Goal: Communication & Community: Participate in discussion

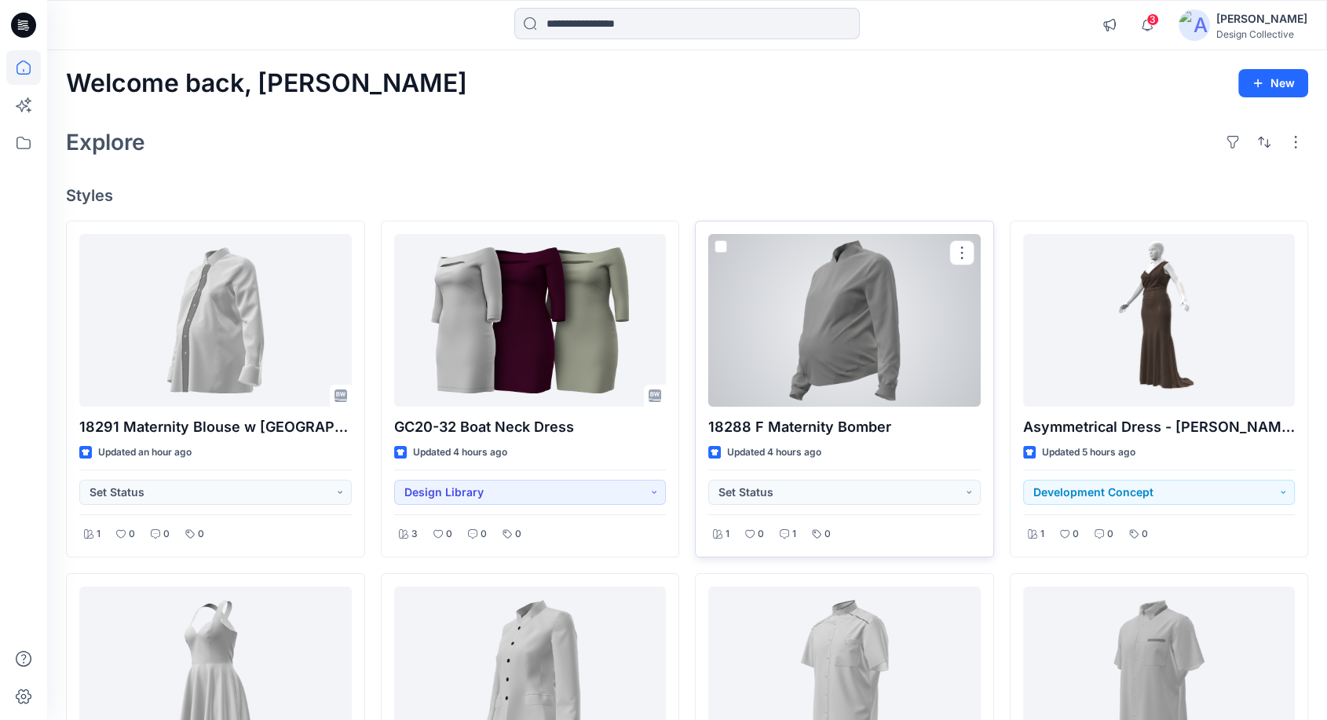
click at [869, 334] on div at bounding box center [844, 320] width 272 height 173
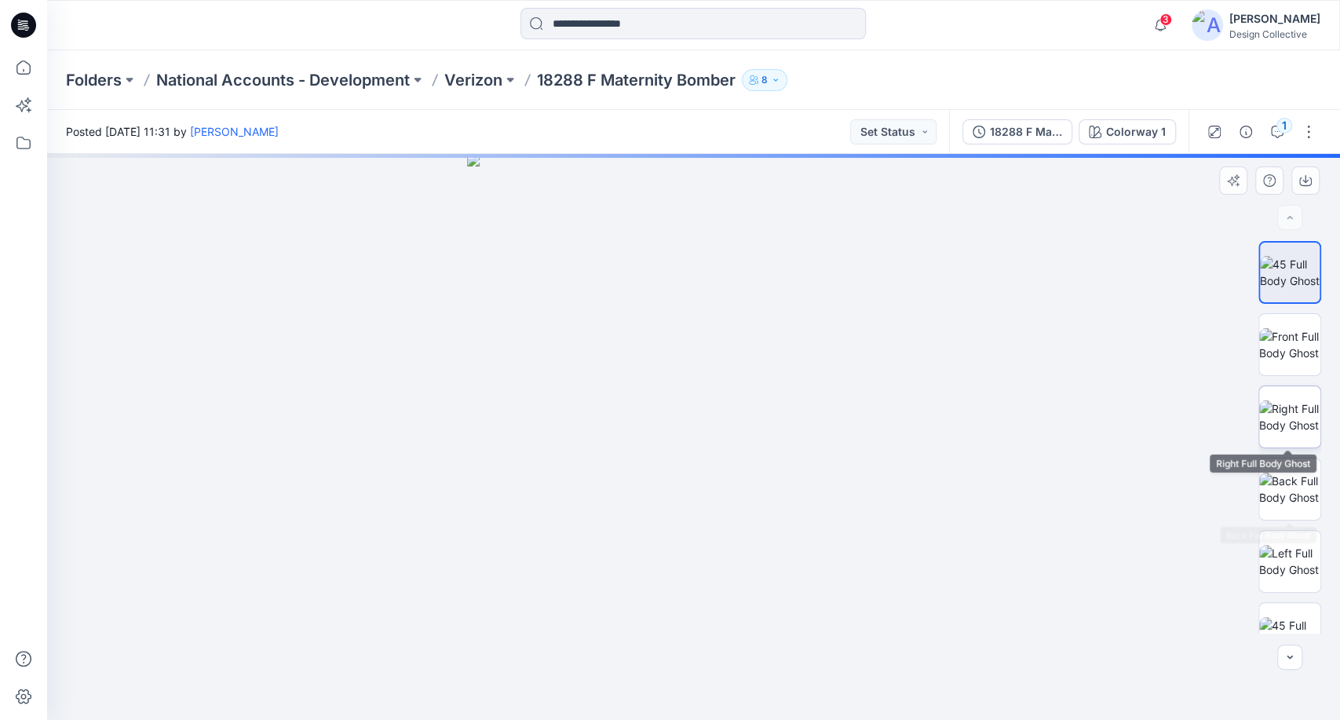
click at [1291, 401] on img at bounding box center [1289, 416] width 61 height 33
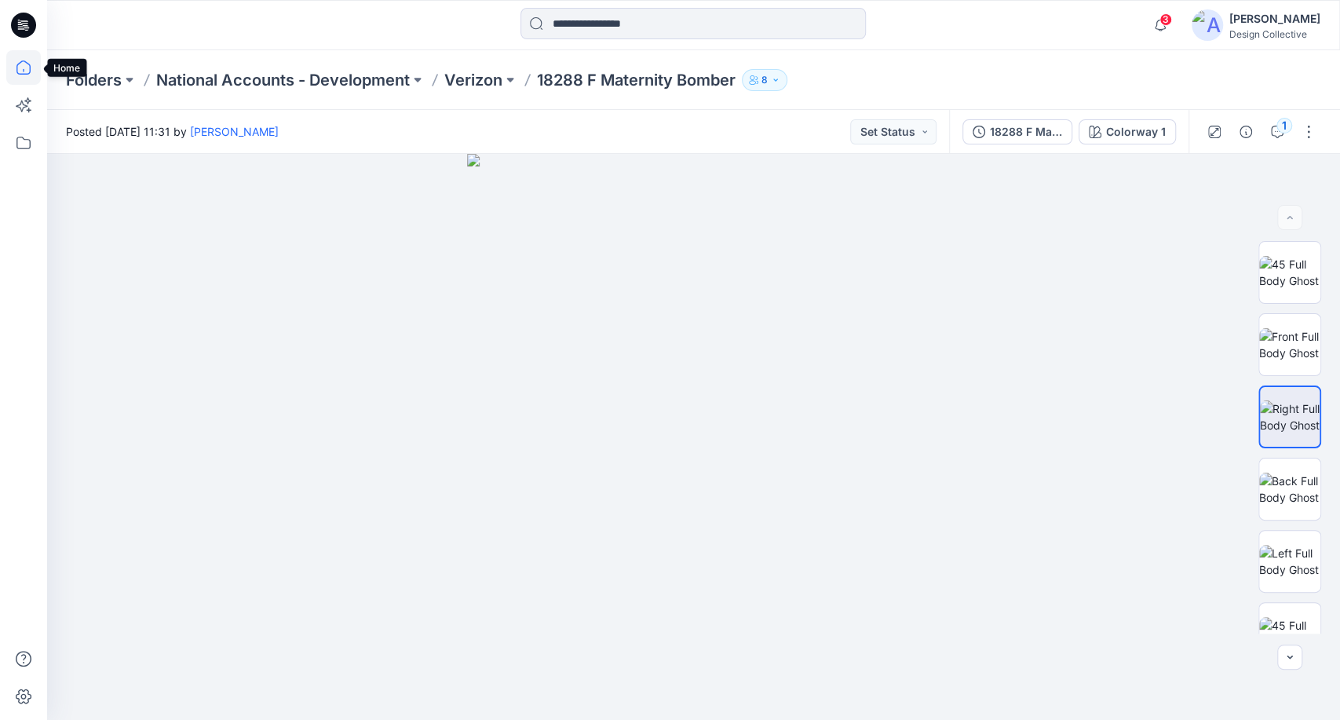
click at [16, 71] on icon at bounding box center [23, 67] width 14 height 14
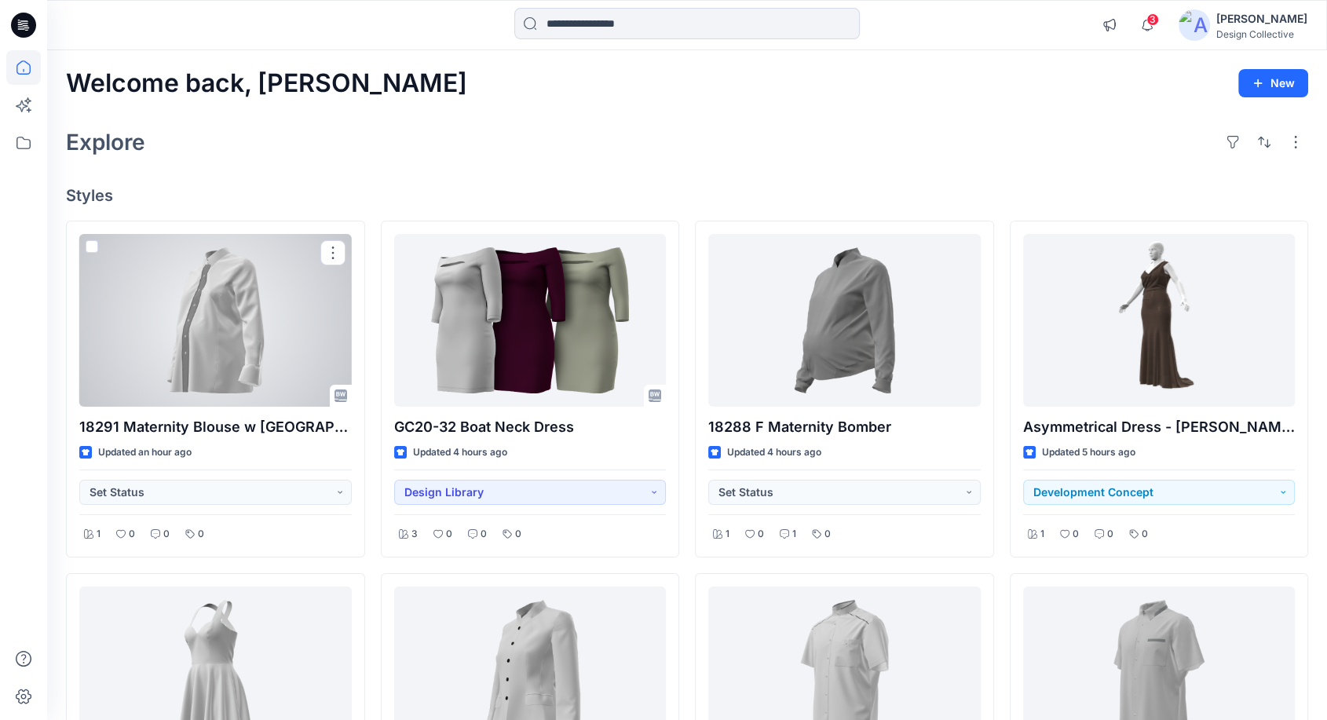
click at [172, 316] on div at bounding box center [215, 320] width 272 height 173
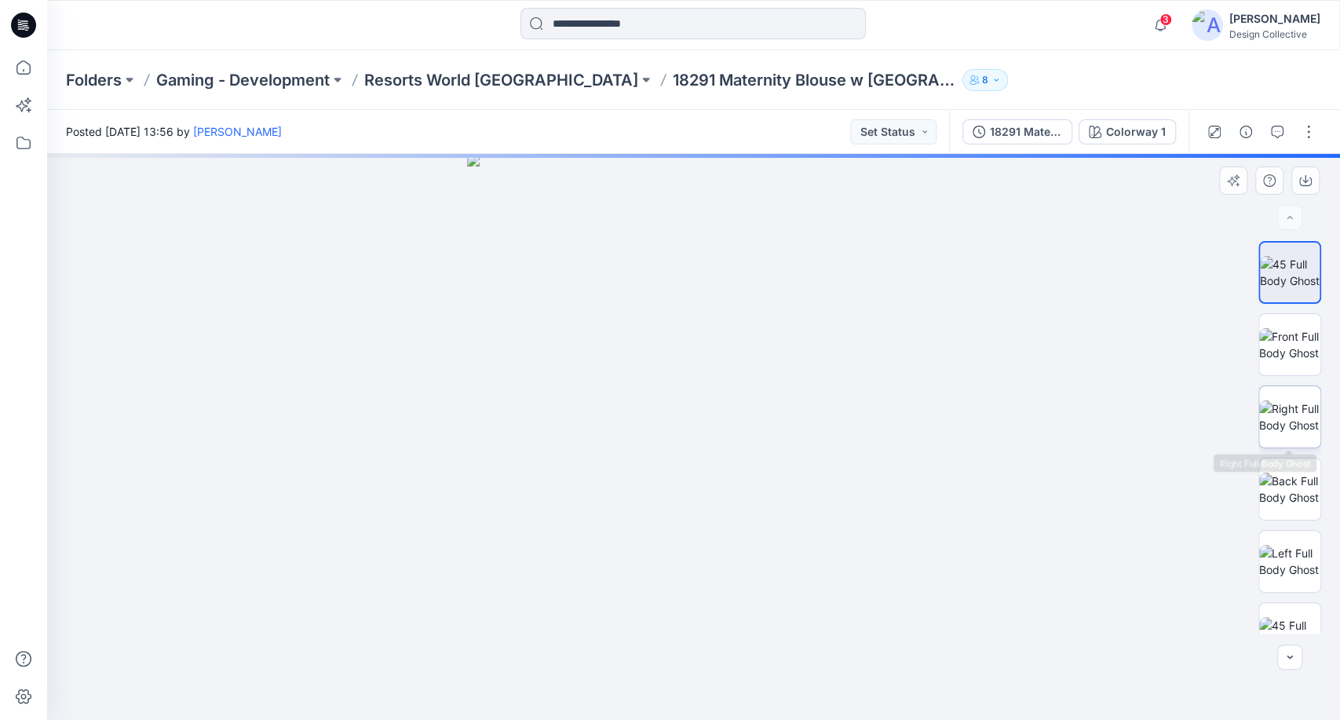
click at [1295, 408] on img at bounding box center [1289, 416] width 61 height 33
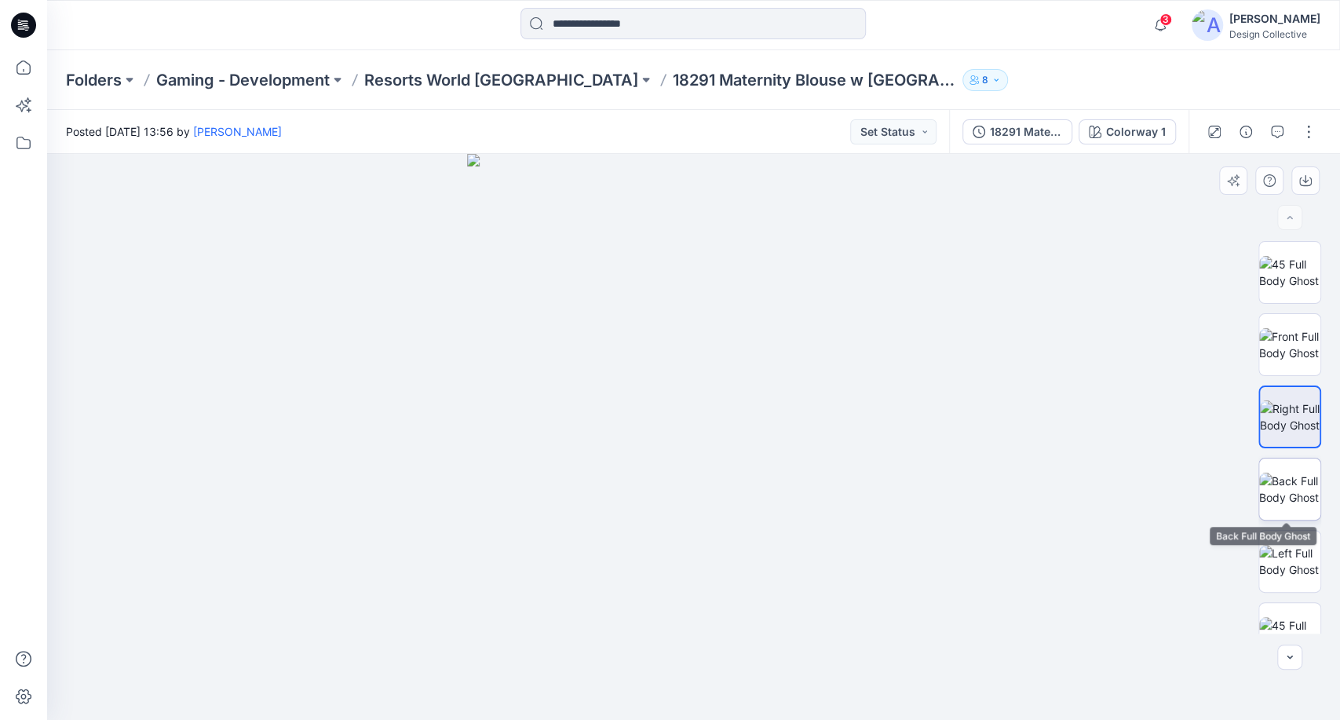
click at [1294, 495] on img at bounding box center [1289, 489] width 61 height 33
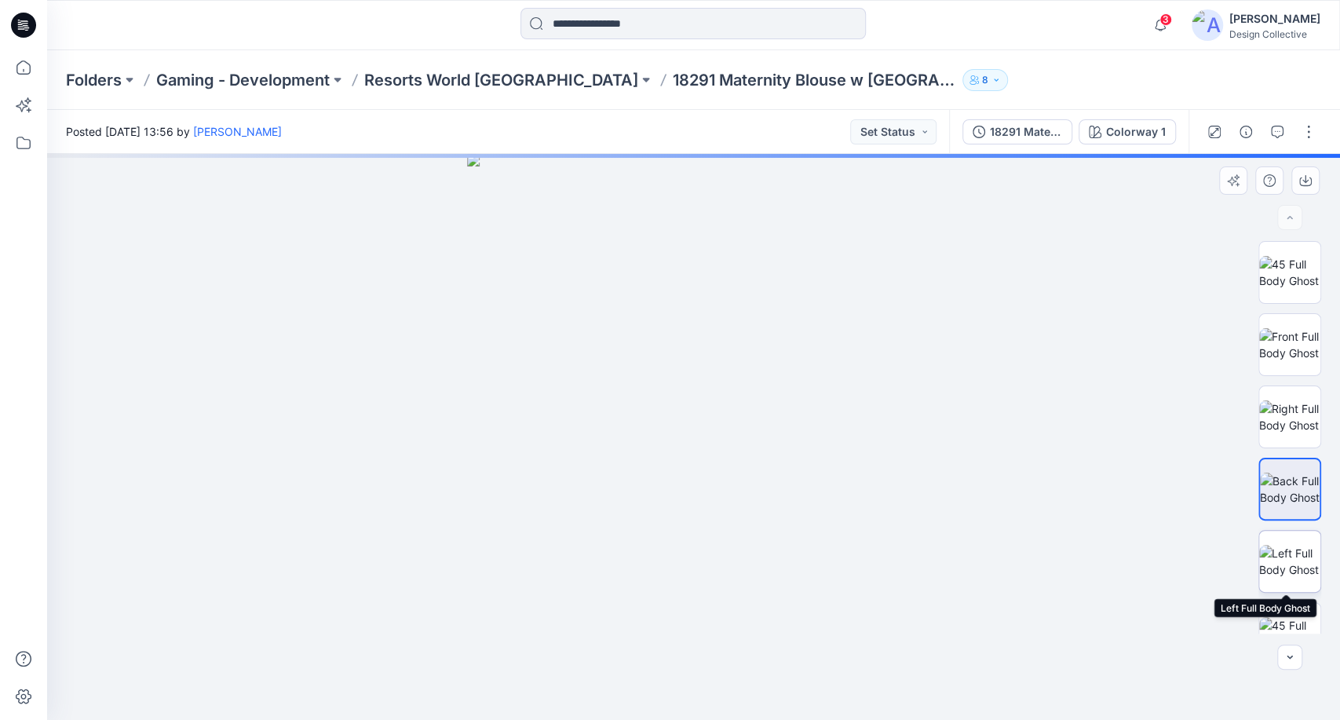
click at [1287, 554] on img at bounding box center [1289, 561] width 61 height 33
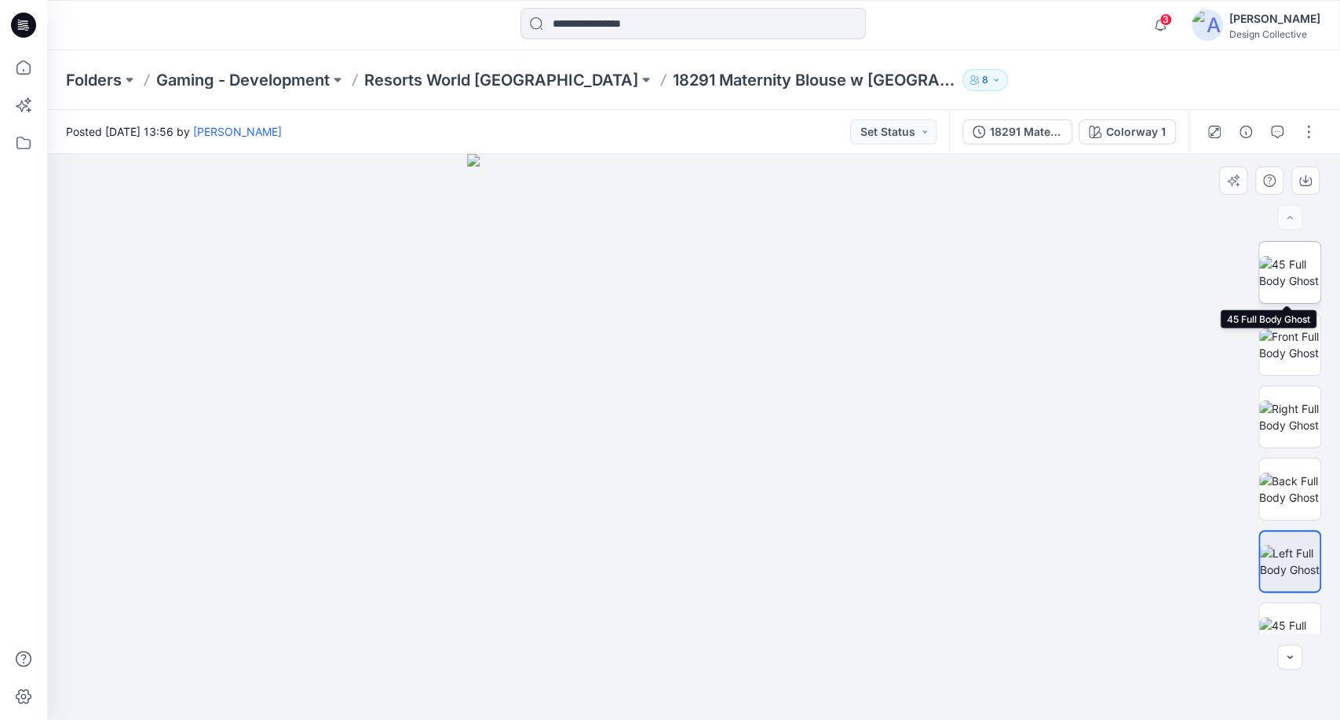
click at [1298, 282] on img at bounding box center [1289, 272] width 61 height 33
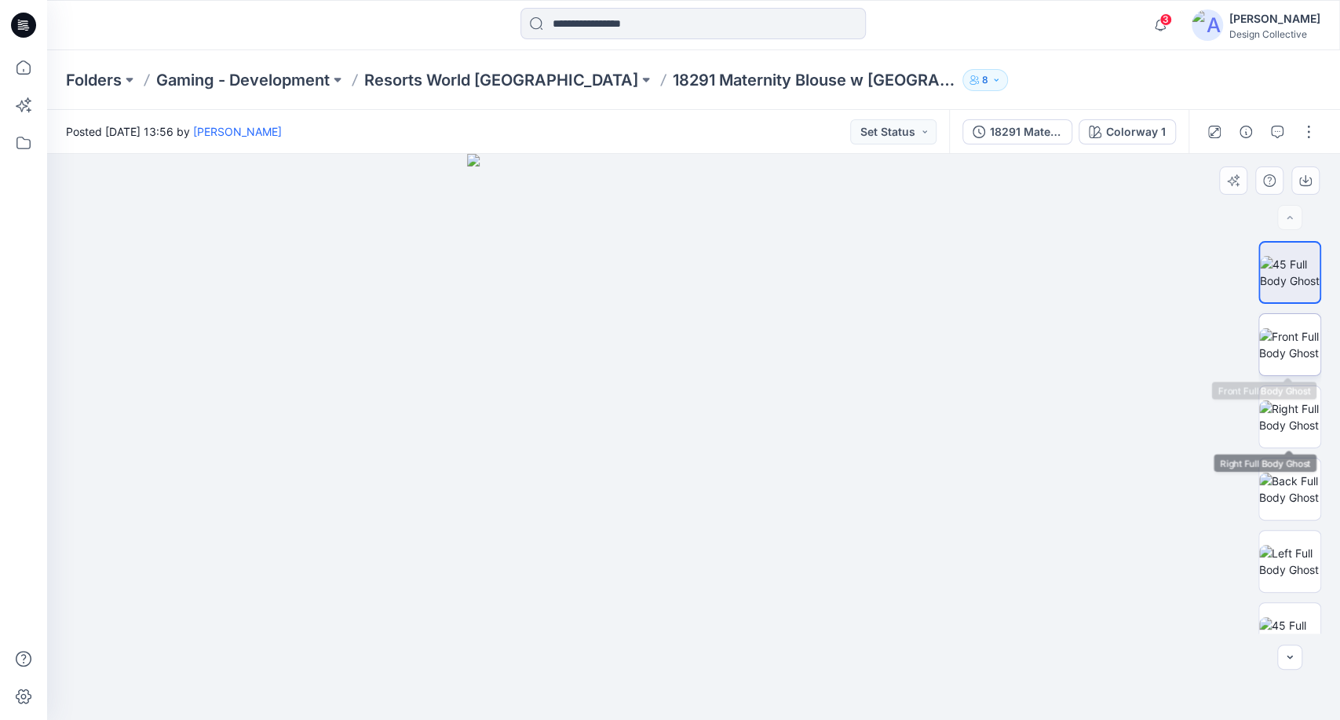
click at [1288, 336] on img at bounding box center [1289, 344] width 61 height 33
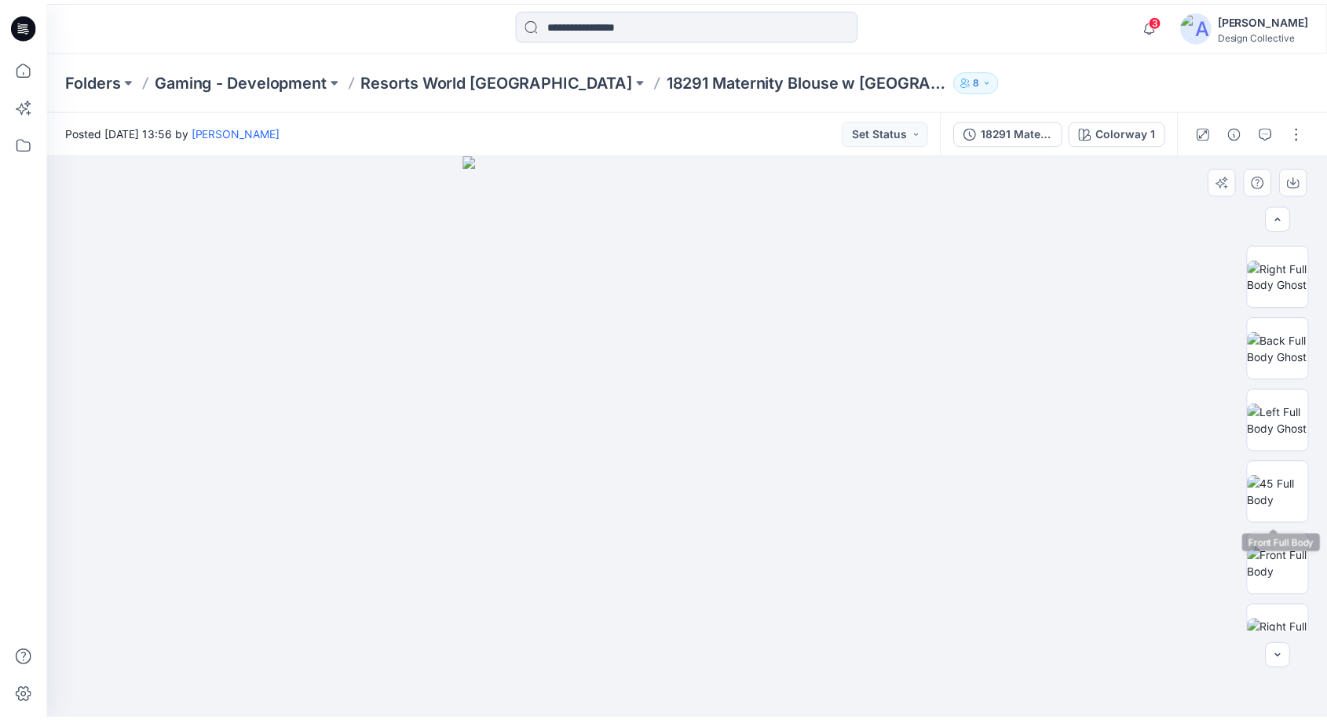
scroll to position [232, 0]
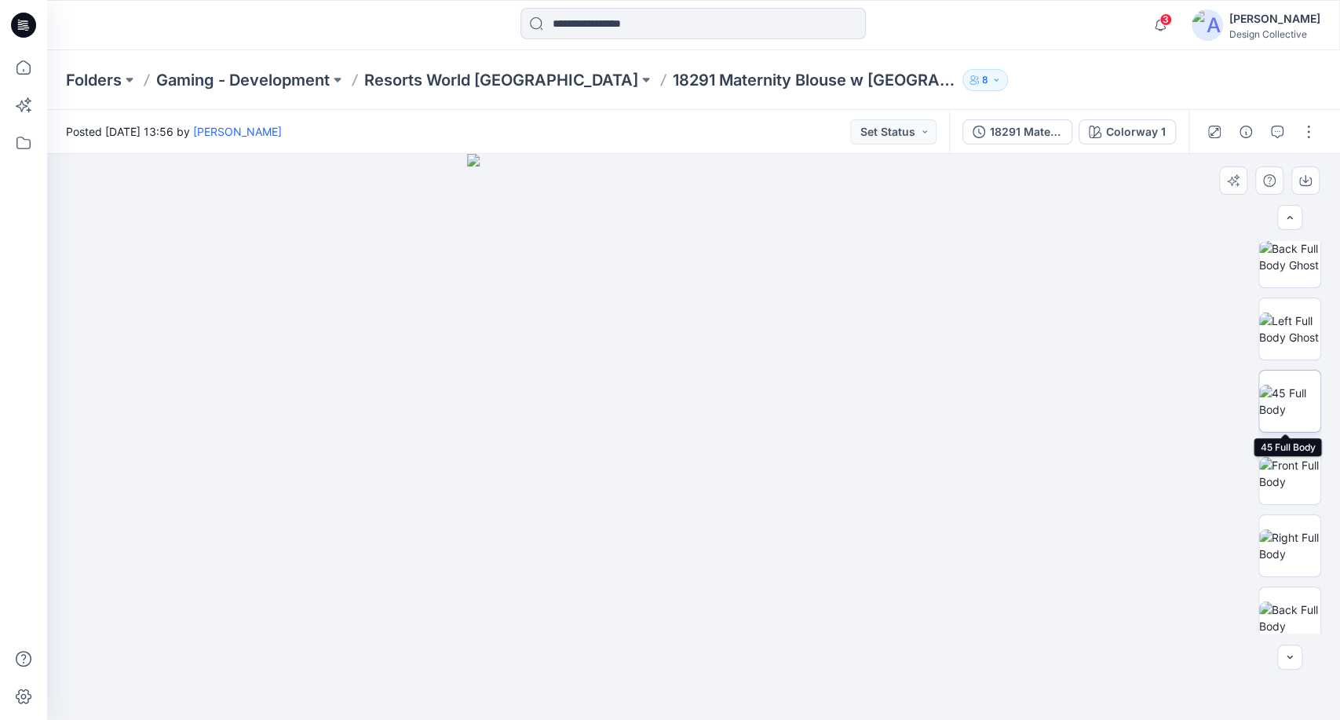
click at [1259, 394] on img at bounding box center [1289, 401] width 61 height 33
click at [1276, 460] on img at bounding box center [1289, 473] width 61 height 33
click at [31, 64] on icon at bounding box center [23, 67] width 35 height 35
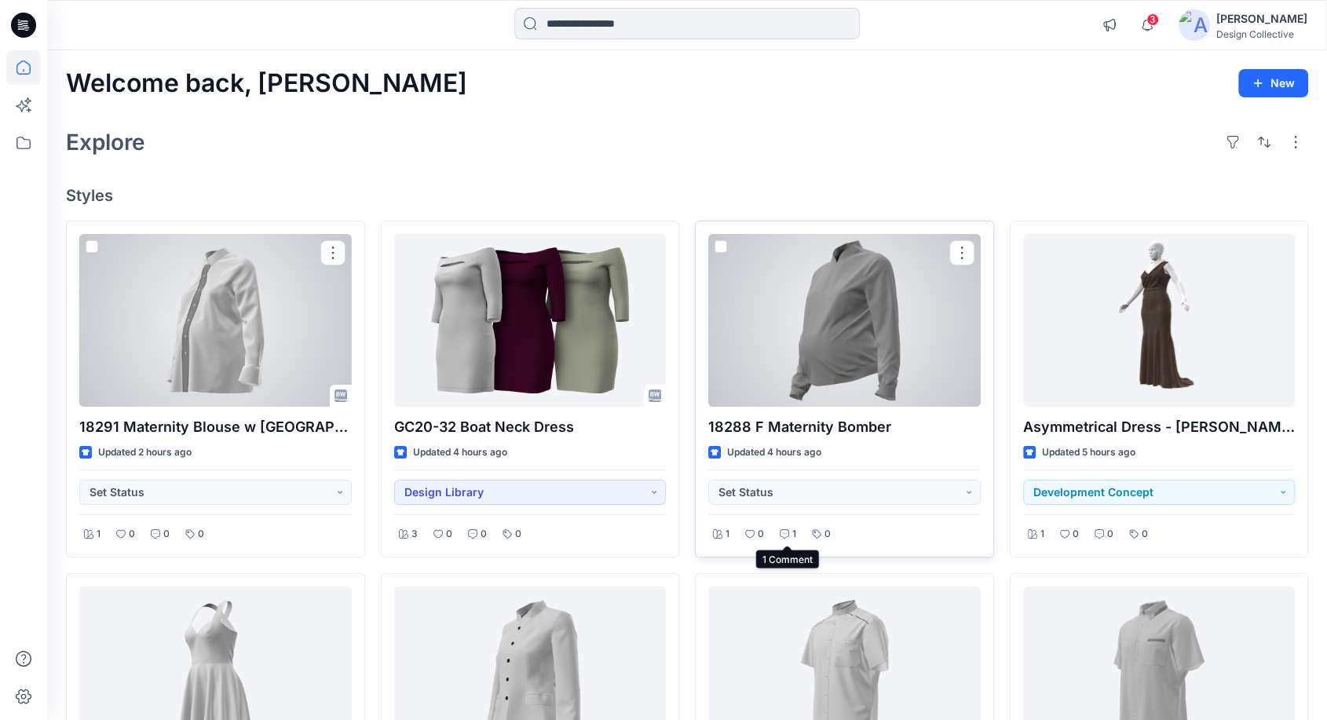
click at [786, 534] on icon at bounding box center [784, 533] width 9 height 9
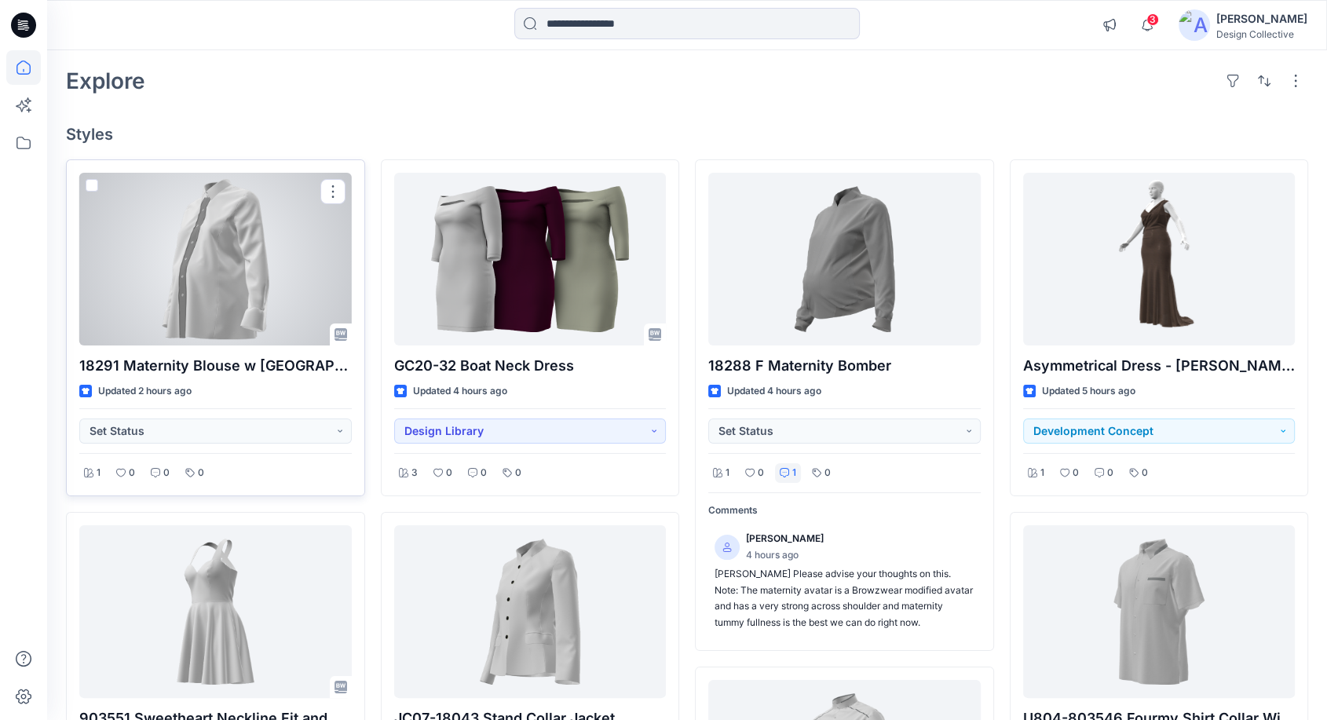
scroll to position [57, 0]
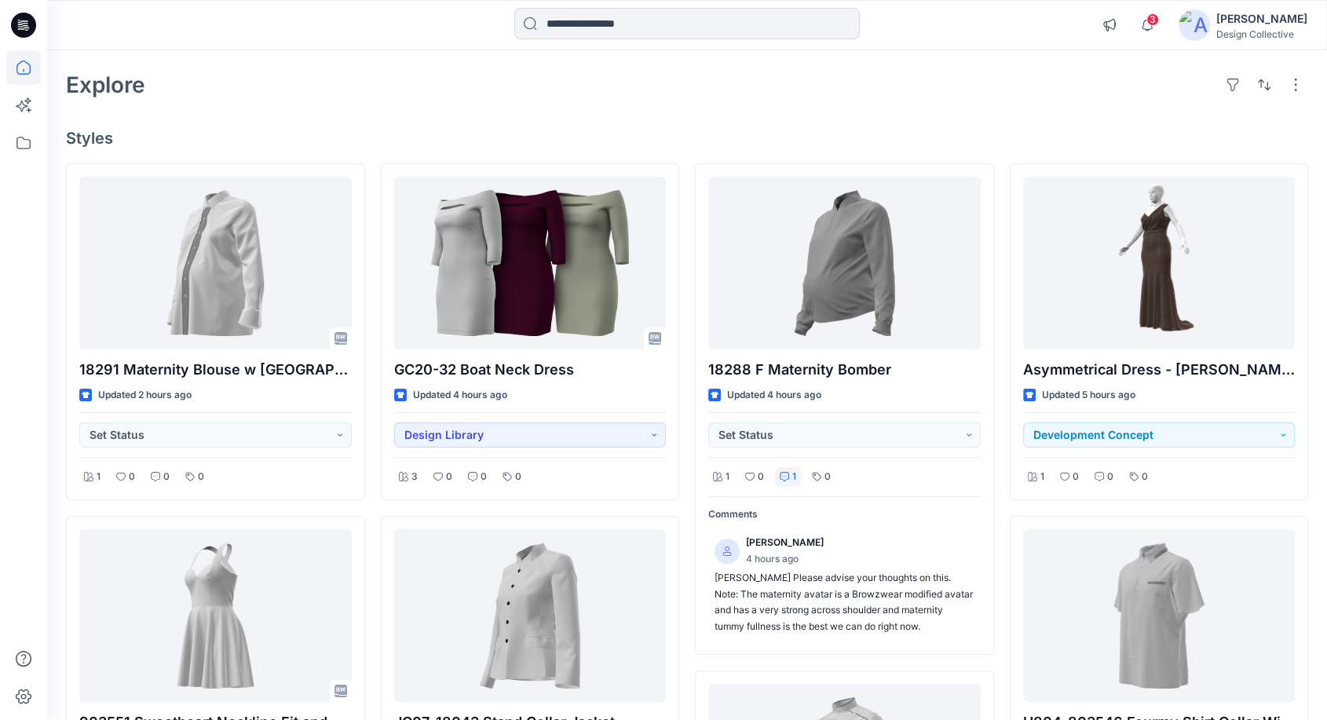
click at [359, 106] on div "Welcome back, Taryn New Explore Styles 18291 Maternity Blouse w Contrast Center…" at bounding box center [687, 714] width 1280 height 1442
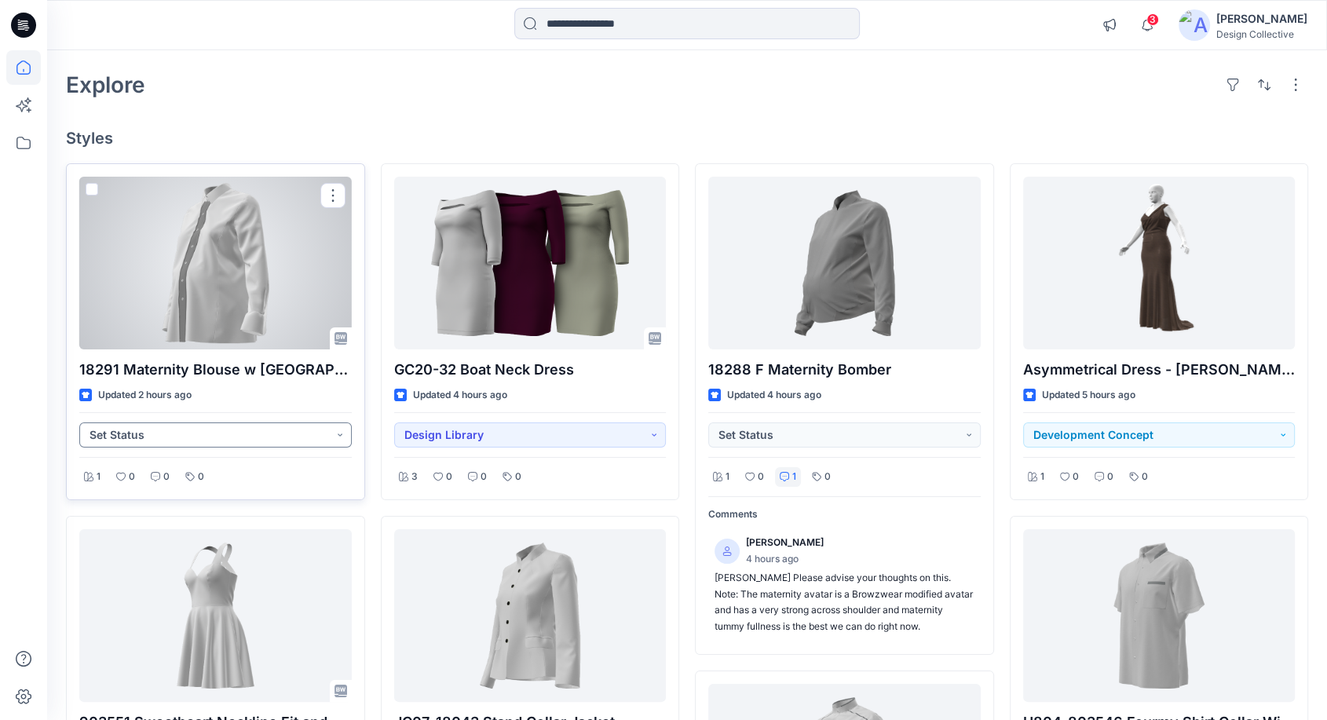
click at [239, 434] on button "Set Status" at bounding box center [215, 434] width 272 height 25
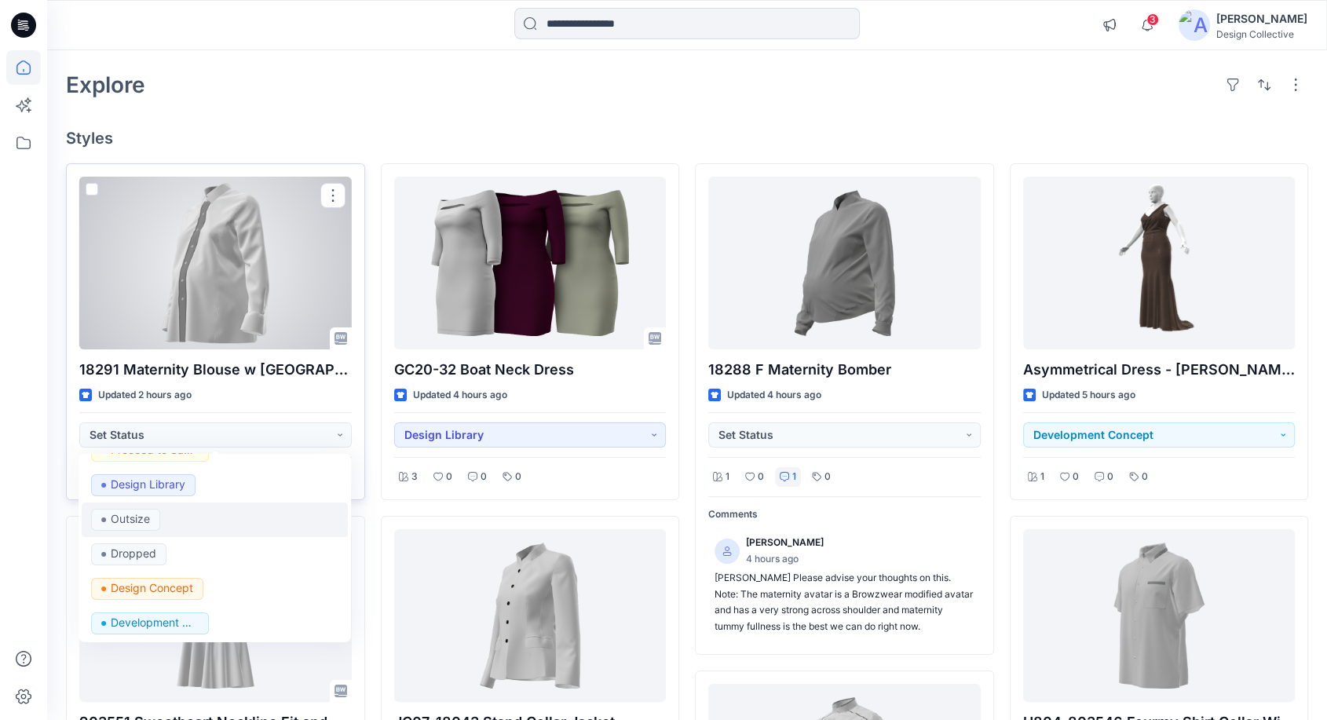
scroll to position [163, 0]
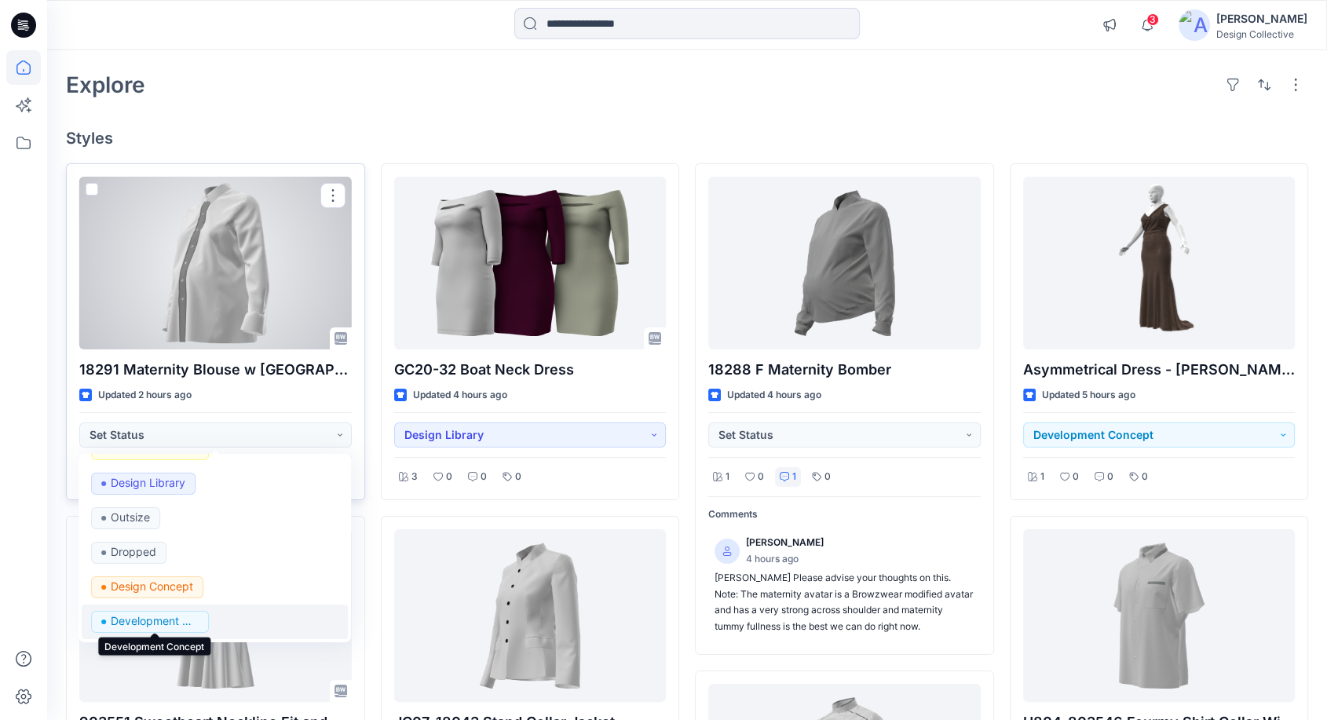
click at [181, 612] on p "Development Concept" at bounding box center [155, 620] width 88 height 20
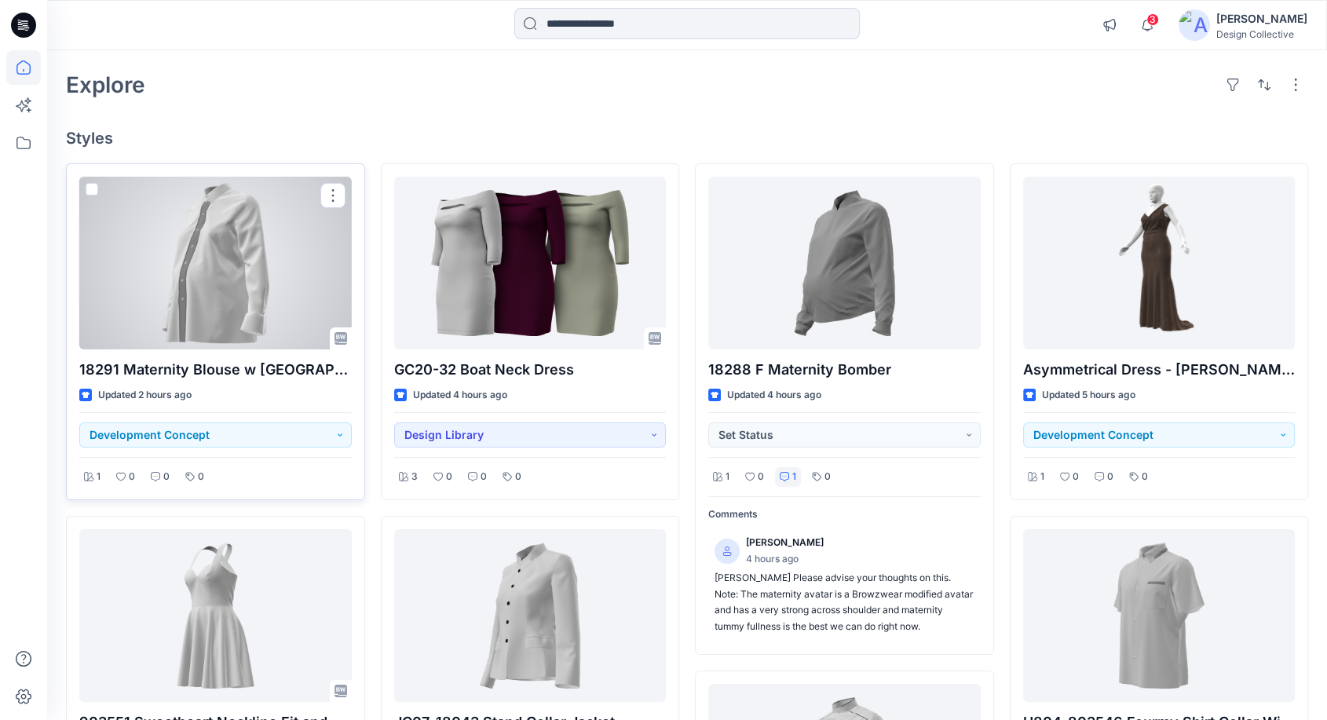
click at [228, 272] on div at bounding box center [215, 263] width 272 height 173
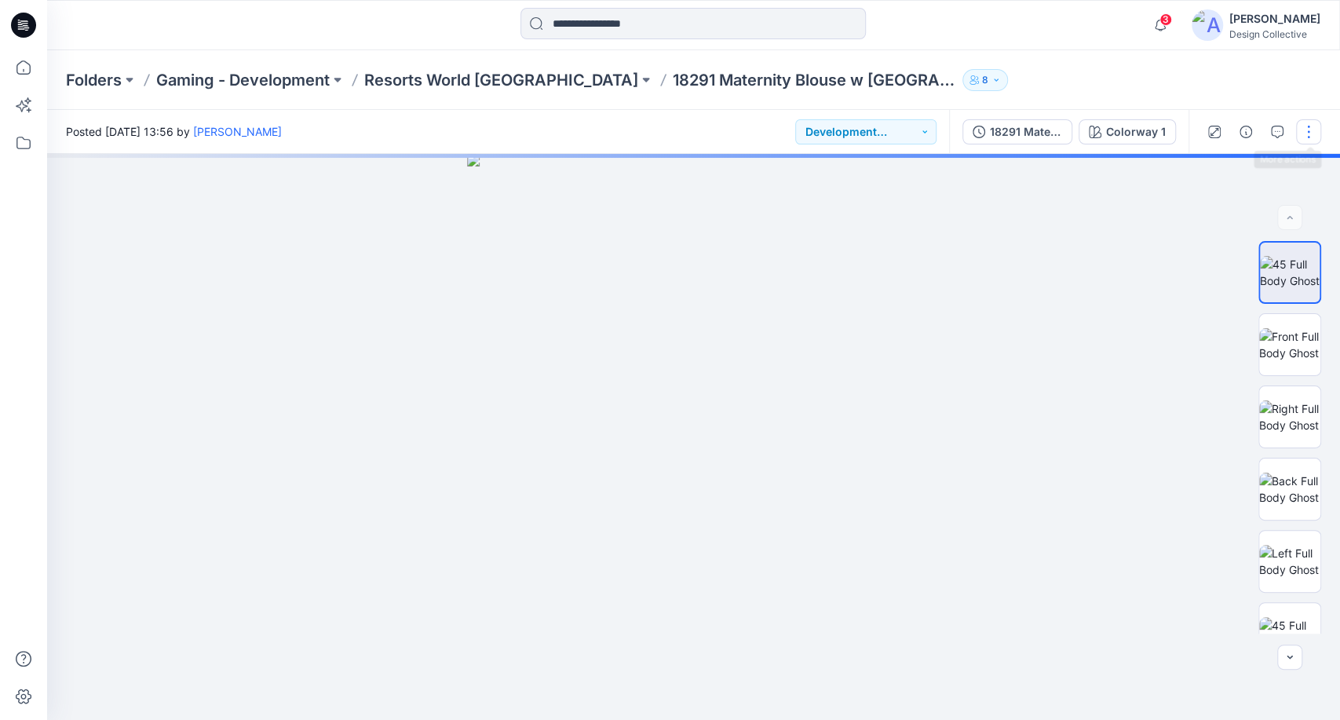
click at [1313, 136] on button "button" at bounding box center [1308, 131] width 25 height 25
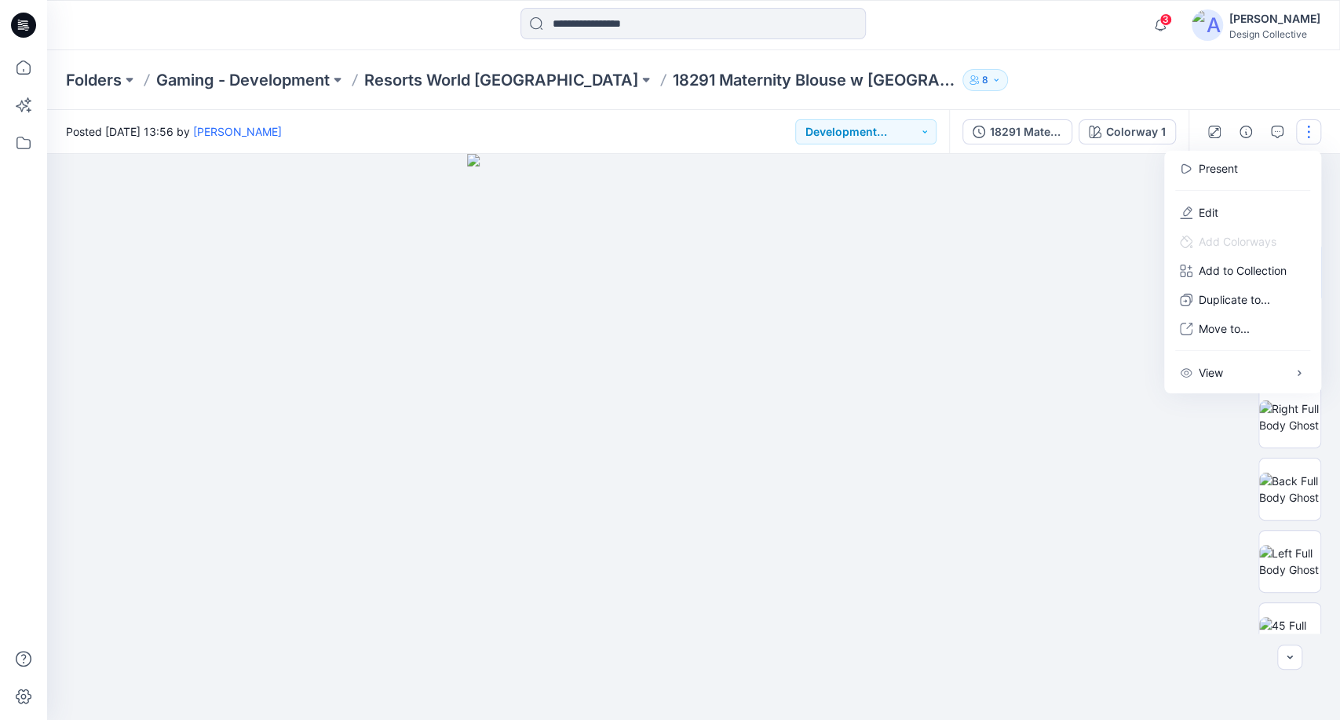
drag, startPoint x: 1106, startPoint y: 315, endPoint x: 1117, endPoint y: 298, distance: 20.9
click at [1104, 315] on div at bounding box center [693, 437] width 1293 height 566
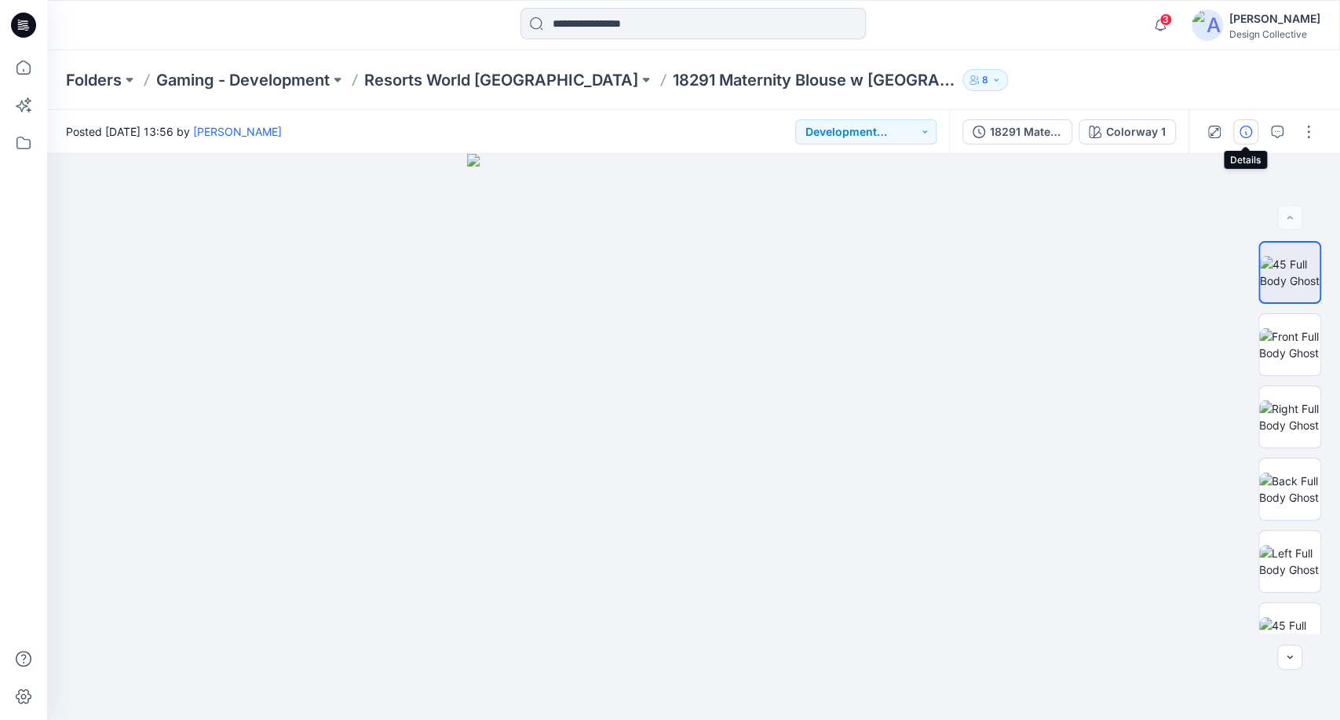
click at [1241, 127] on icon "button" at bounding box center [1246, 132] width 13 height 13
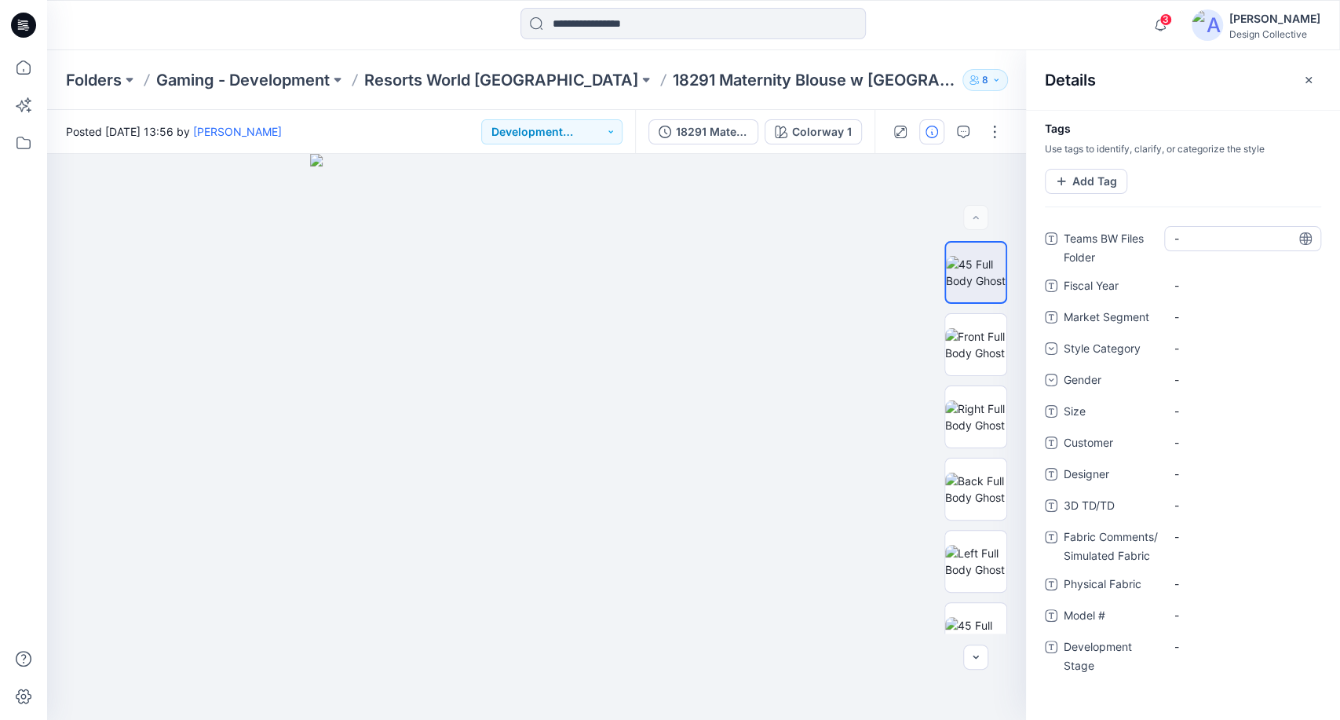
click at [1185, 245] on Folder "-" at bounding box center [1243, 238] width 137 height 16
type textarea "**********"
click at [1193, 242] on Folder "-" at bounding box center [1243, 238] width 137 height 16
type textarea "**********"
click at [1186, 279] on Year "-" at bounding box center [1243, 285] width 137 height 16
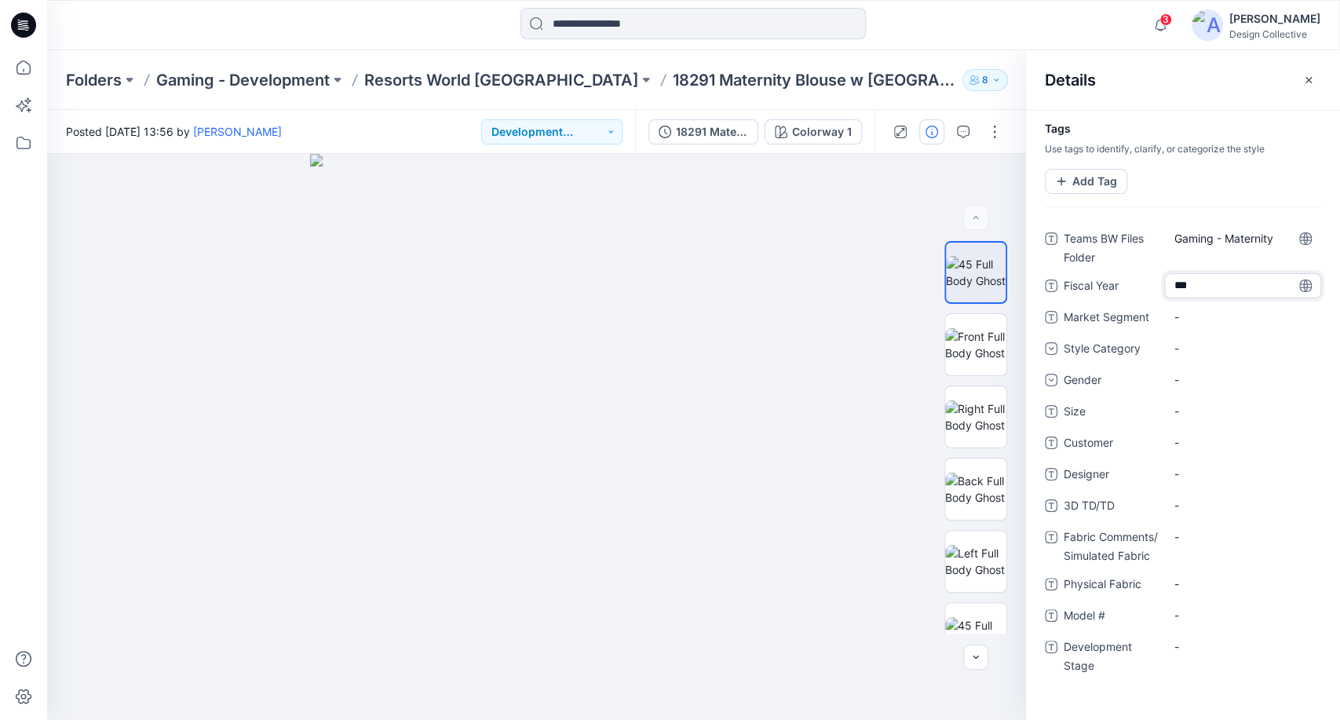
type textarea "****"
click at [1189, 314] on Segment "-" at bounding box center [1243, 317] width 137 height 16
type textarea "******"
click at [1209, 351] on div "-" at bounding box center [1242, 348] width 157 height 25
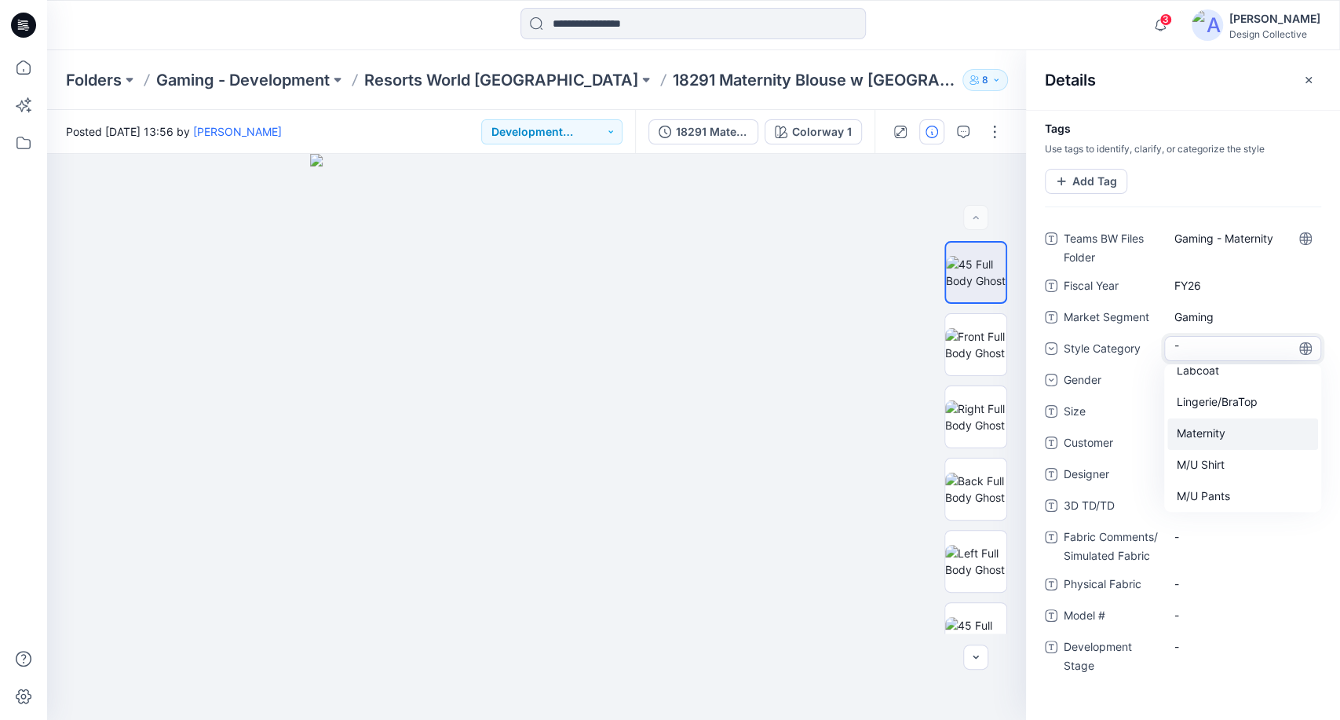
click at [1238, 435] on div "Maternity" at bounding box center [1243, 434] width 151 height 31
click at [1212, 374] on div "-" at bounding box center [1242, 379] width 157 height 25
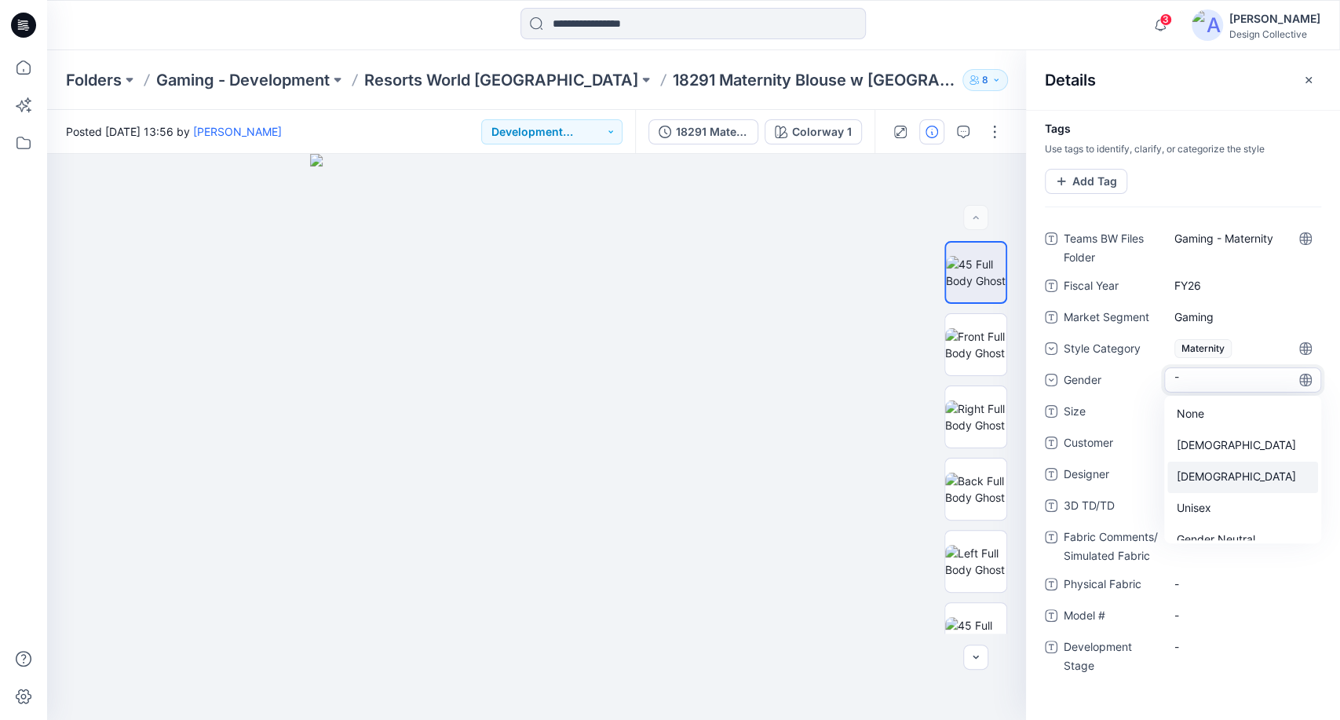
click at [1201, 477] on div "[DEMOGRAPHIC_DATA]" at bounding box center [1243, 477] width 151 height 31
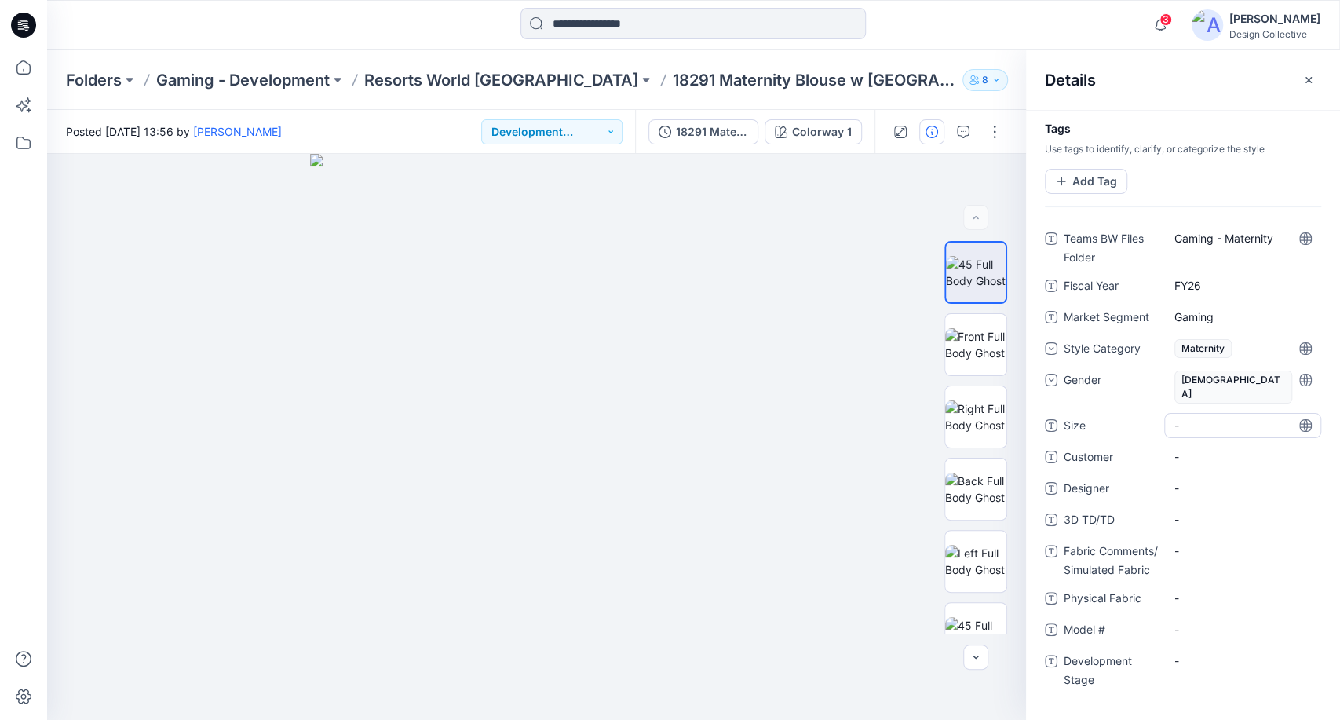
click at [1191, 417] on span "-" at bounding box center [1243, 425] width 137 height 16
type textarea "*"
click at [1201, 448] on span "-" at bounding box center [1243, 456] width 137 height 16
type textarea "**********"
click at [1195, 480] on span "-" at bounding box center [1243, 488] width 137 height 16
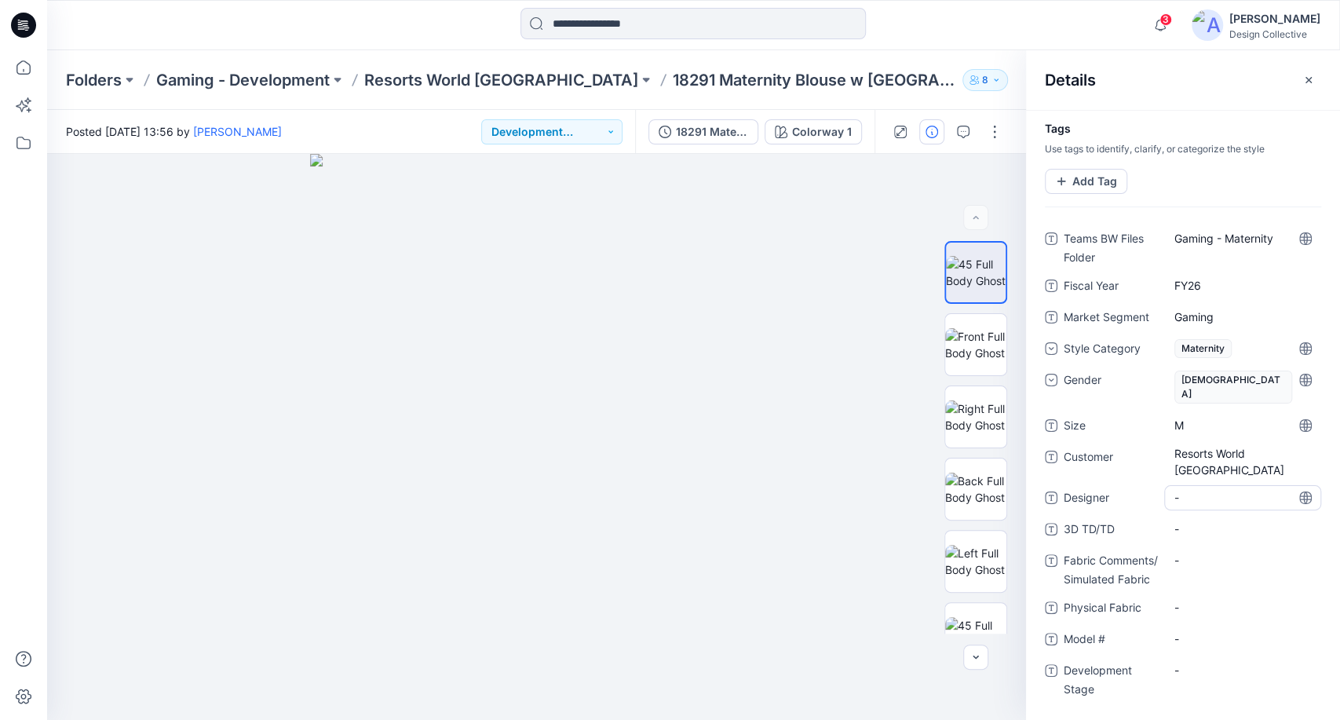
click at [1182, 485] on div "-" at bounding box center [1242, 497] width 157 height 25
type textarea "*"
type textarea "**********"
click at [1216, 521] on TD\/TD "-" at bounding box center [1243, 529] width 137 height 16
type textarea "**********"
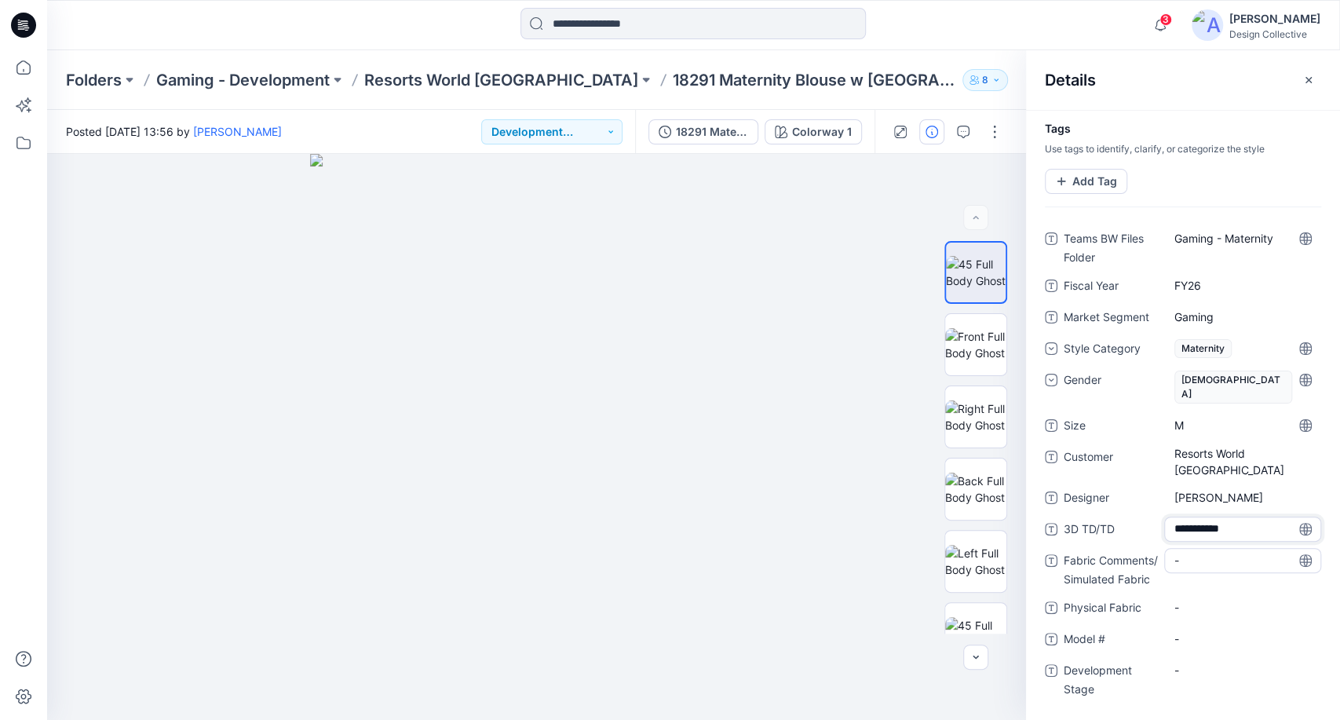
click at [1181, 548] on div "-" at bounding box center [1242, 560] width 157 height 25
type textarea "*"
type textarea "******"
click at [1181, 599] on Fabric "-" at bounding box center [1243, 607] width 137 height 16
type textarea "******"
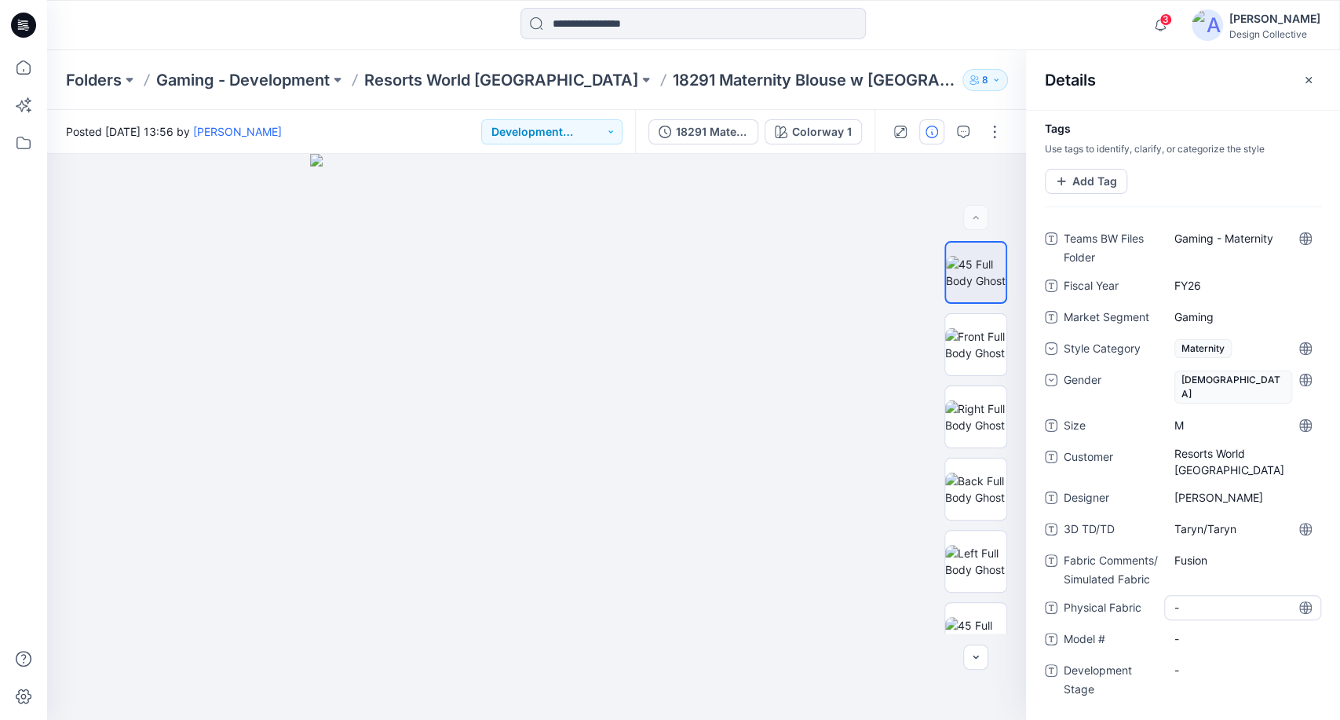
click at [1215, 599] on Fabric "-" at bounding box center [1243, 607] width 137 height 16
type textarea "******"
click at [1208, 631] on \ "-" at bounding box center [1243, 639] width 137 height 16
type textarea "*****"
click at [1200, 662] on Stage "-" at bounding box center [1243, 670] width 137 height 16
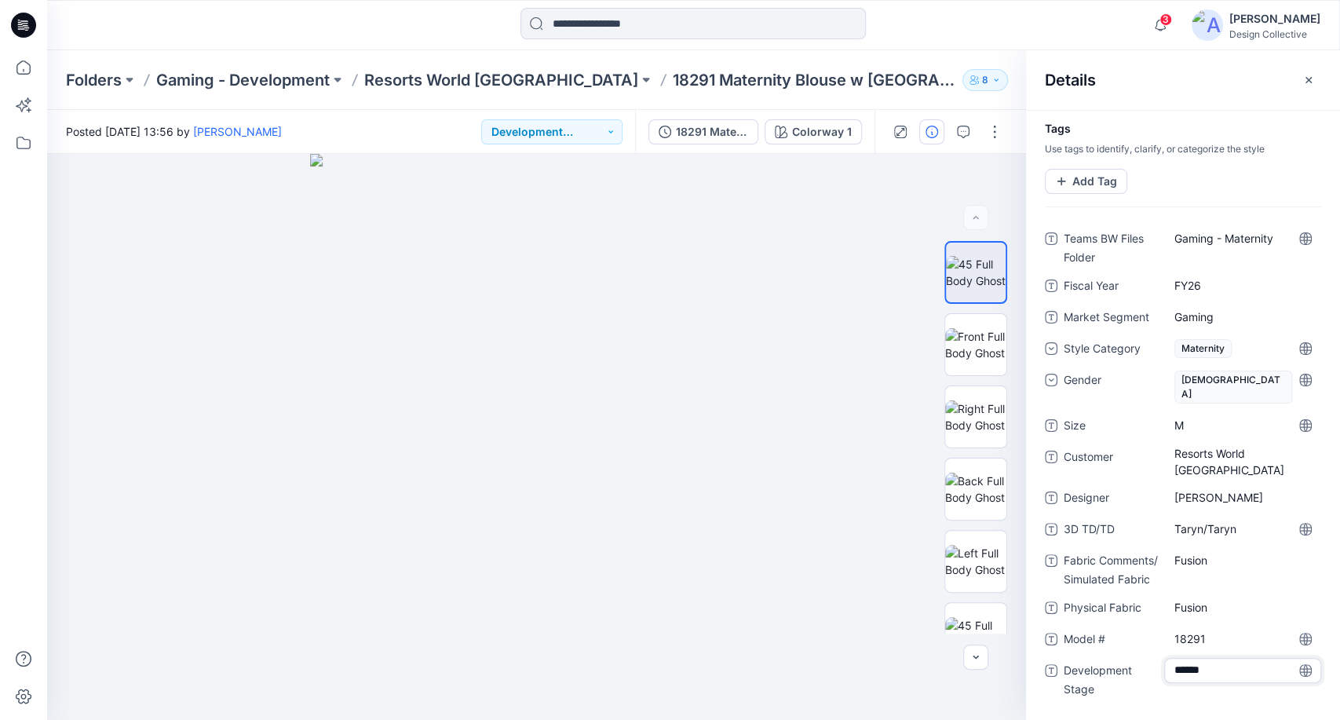
type textarea "*******"
drag, startPoint x: 1212, startPoint y: 83, endPoint x: 1226, endPoint y: 81, distance: 14.3
click at [1212, 83] on div "Details" at bounding box center [1183, 79] width 314 height 59
click at [1307, 77] on icon "button" at bounding box center [1309, 80] width 13 height 13
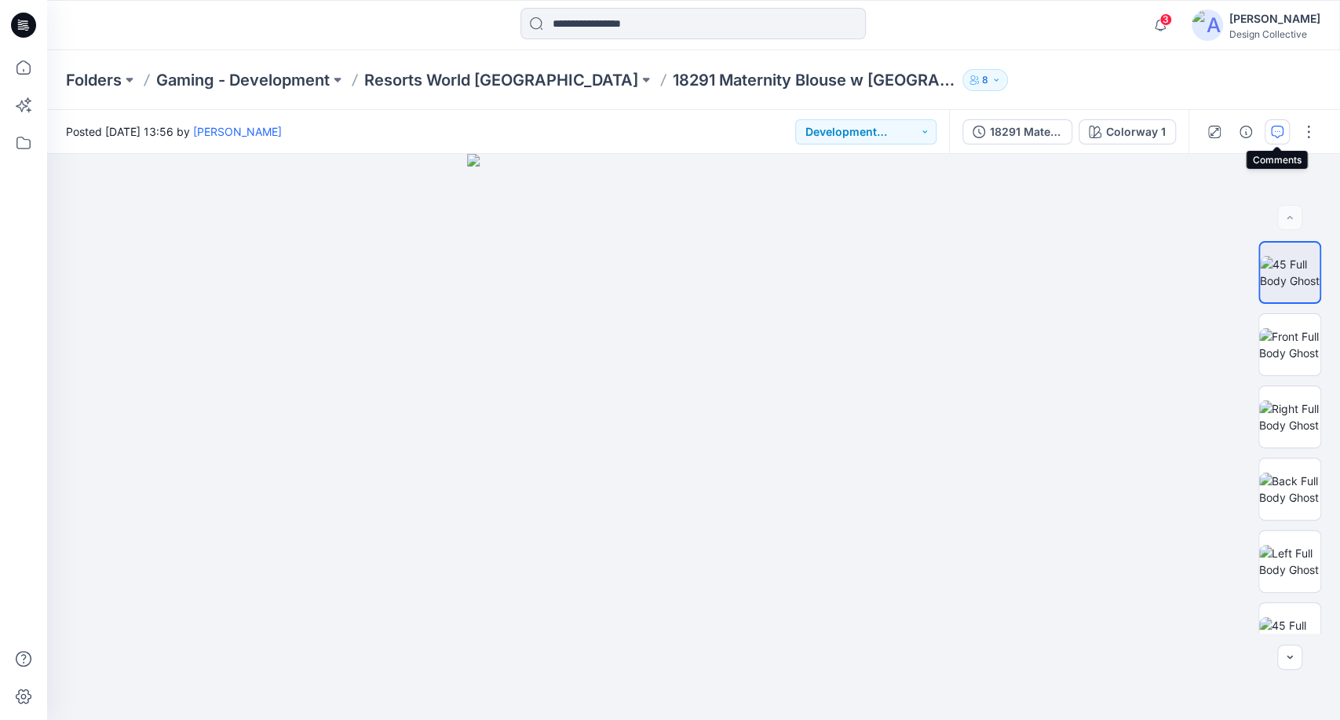
click at [1281, 134] on icon "button" at bounding box center [1277, 132] width 13 height 13
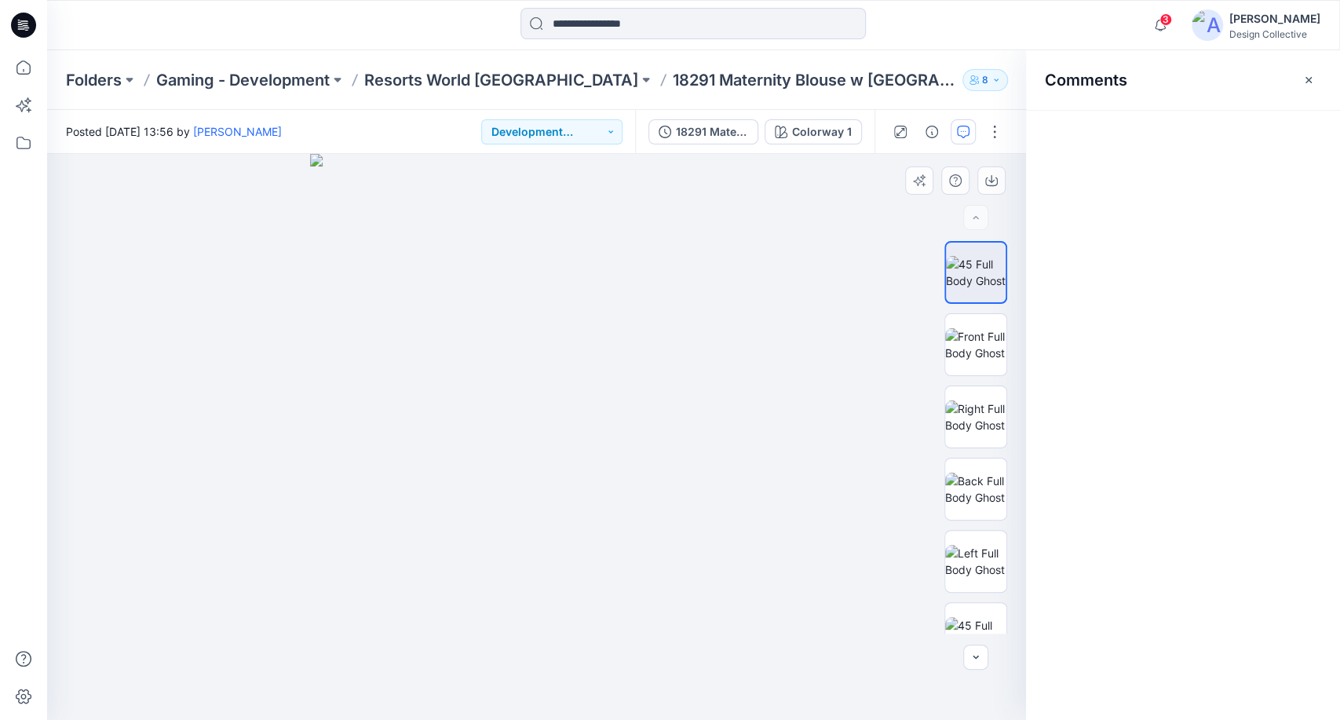
click at [649, 256] on img at bounding box center [536, 437] width 453 height 566
click at [1237, 121] on button "Add Comment" at bounding box center [1198, 131] width 245 height 25
click at [648, 254] on div "1" at bounding box center [536, 437] width 979 height 566
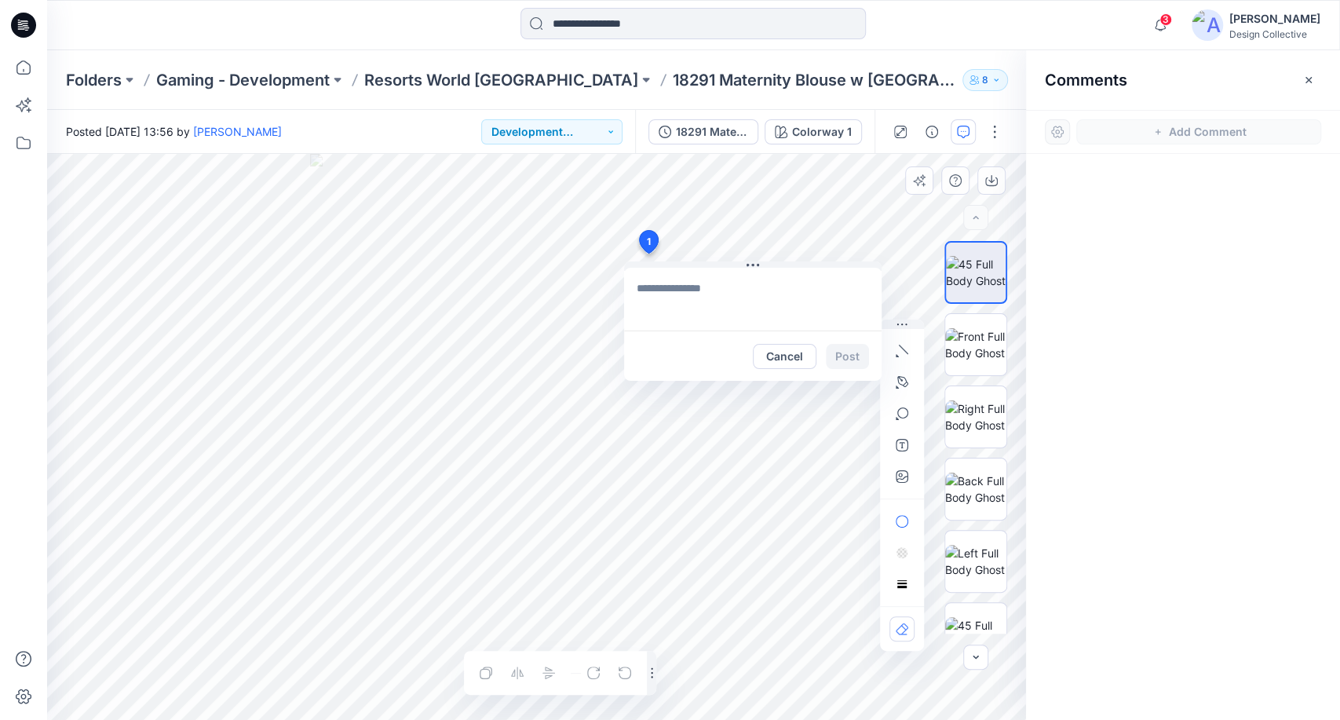
type textarea "*"
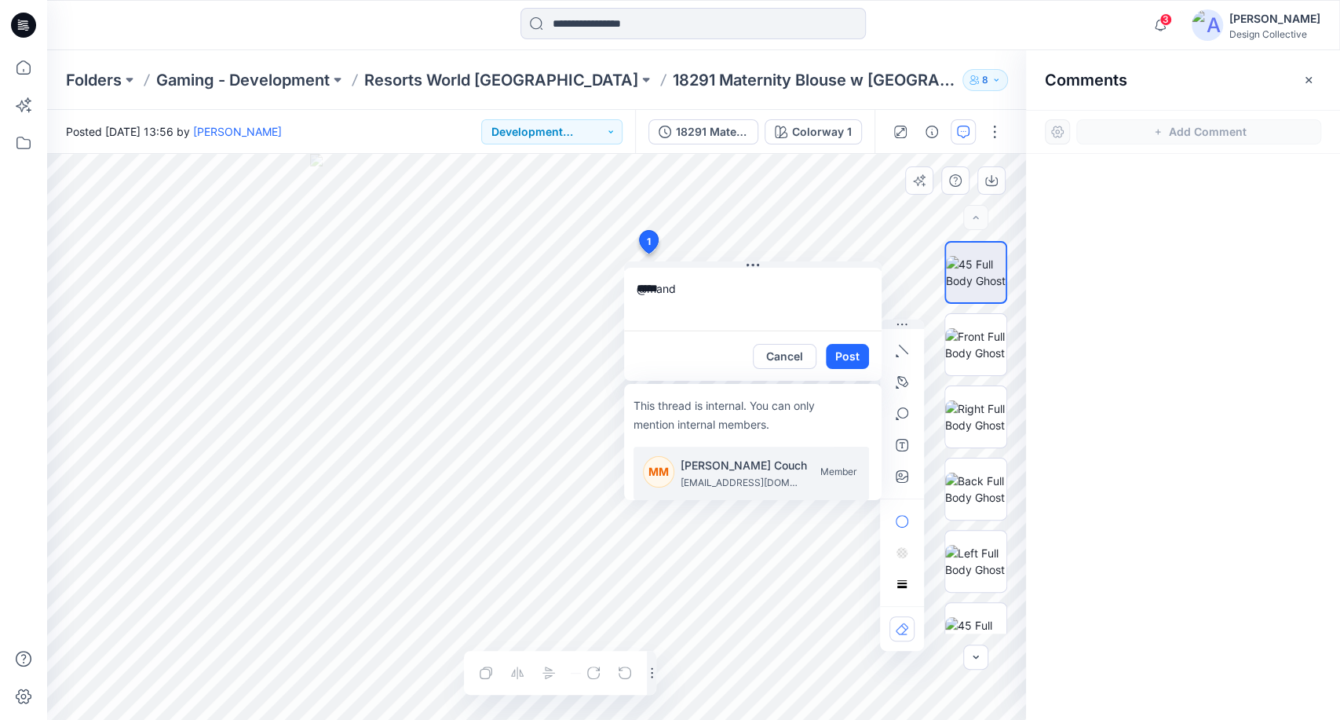
click at [744, 475] on p "[EMAIL_ADDRESS][DOMAIN_NAME]" at bounding box center [740, 483] width 118 height 16
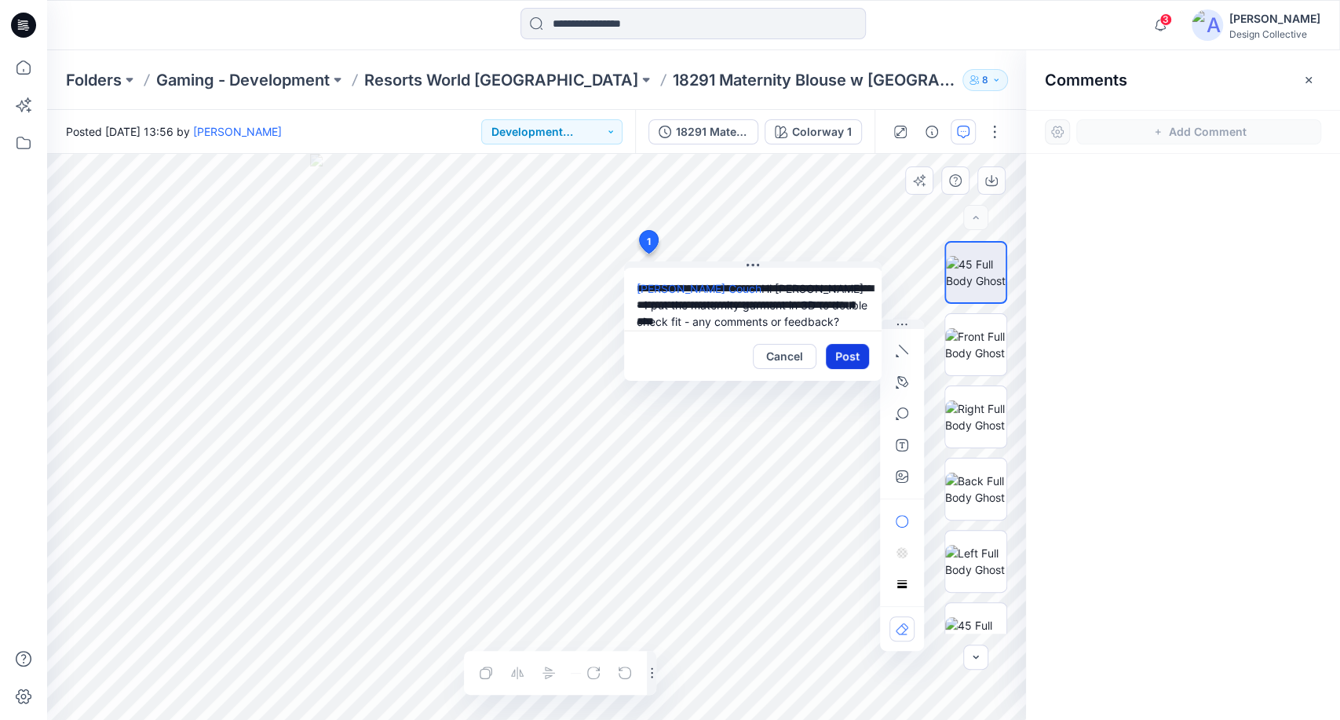
type textarea "**********"
click at [856, 349] on button "Post" at bounding box center [847, 356] width 43 height 25
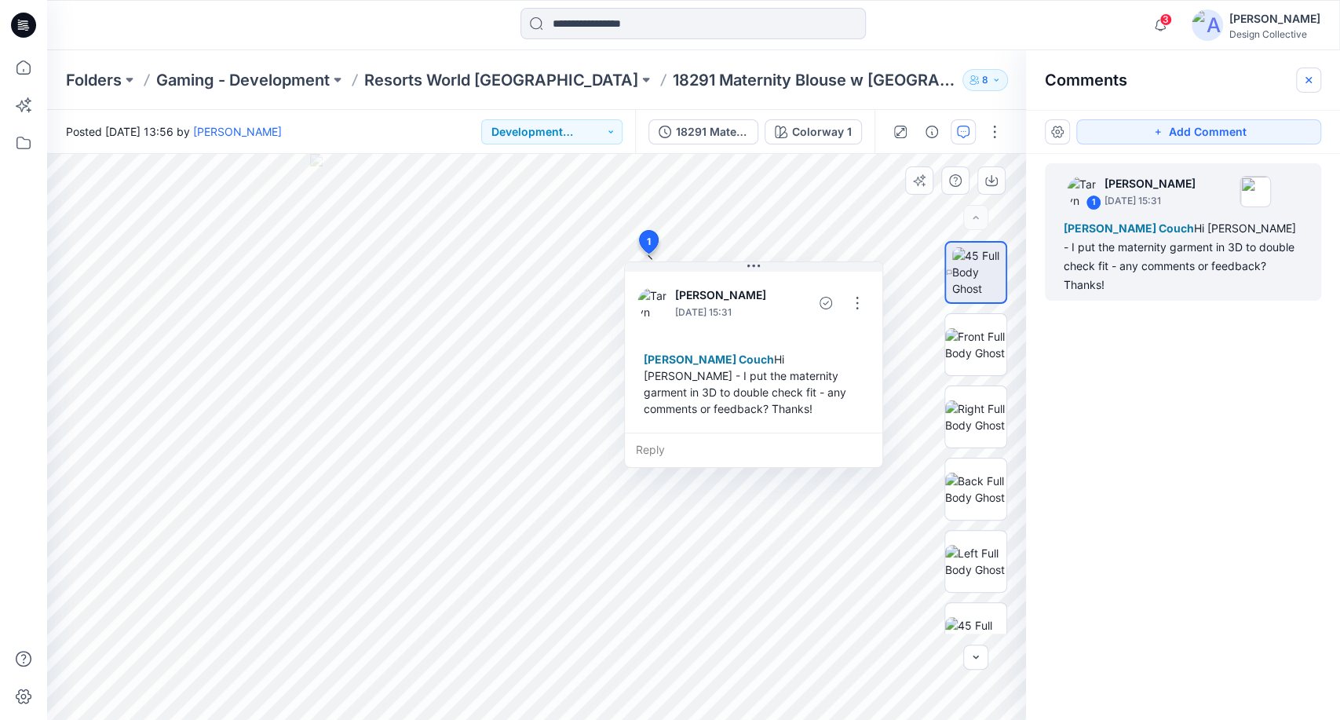
click at [1304, 82] on icon "button" at bounding box center [1309, 80] width 13 height 13
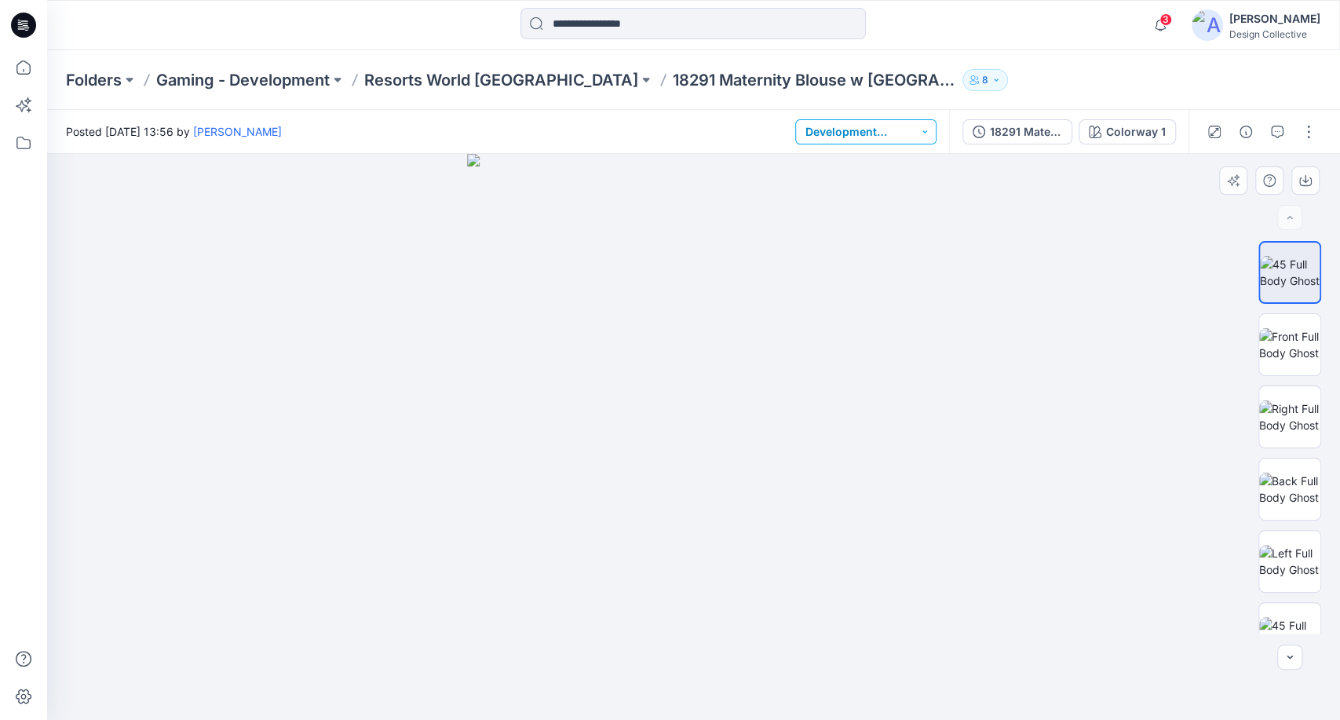
click at [919, 138] on button "Development Concept" at bounding box center [865, 131] width 141 height 25
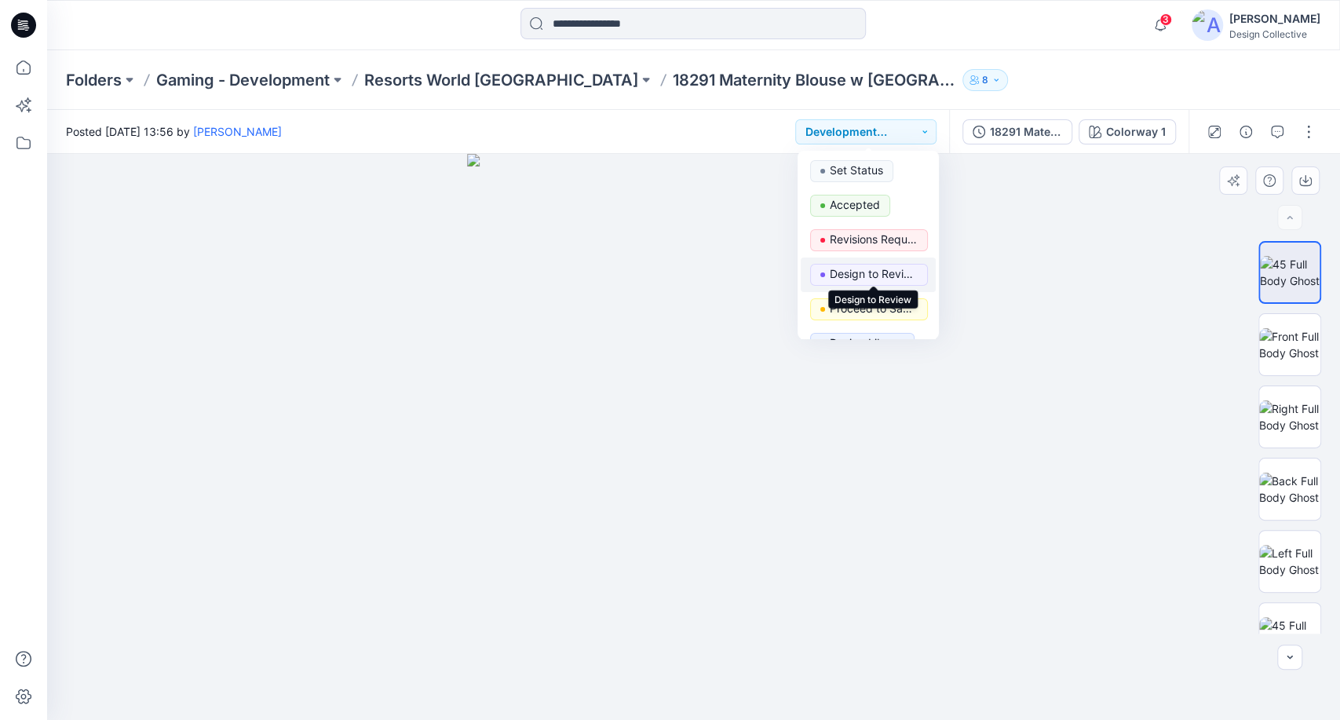
click at [892, 271] on p "Design to Review" at bounding box center [874, 274] width 88 height 20
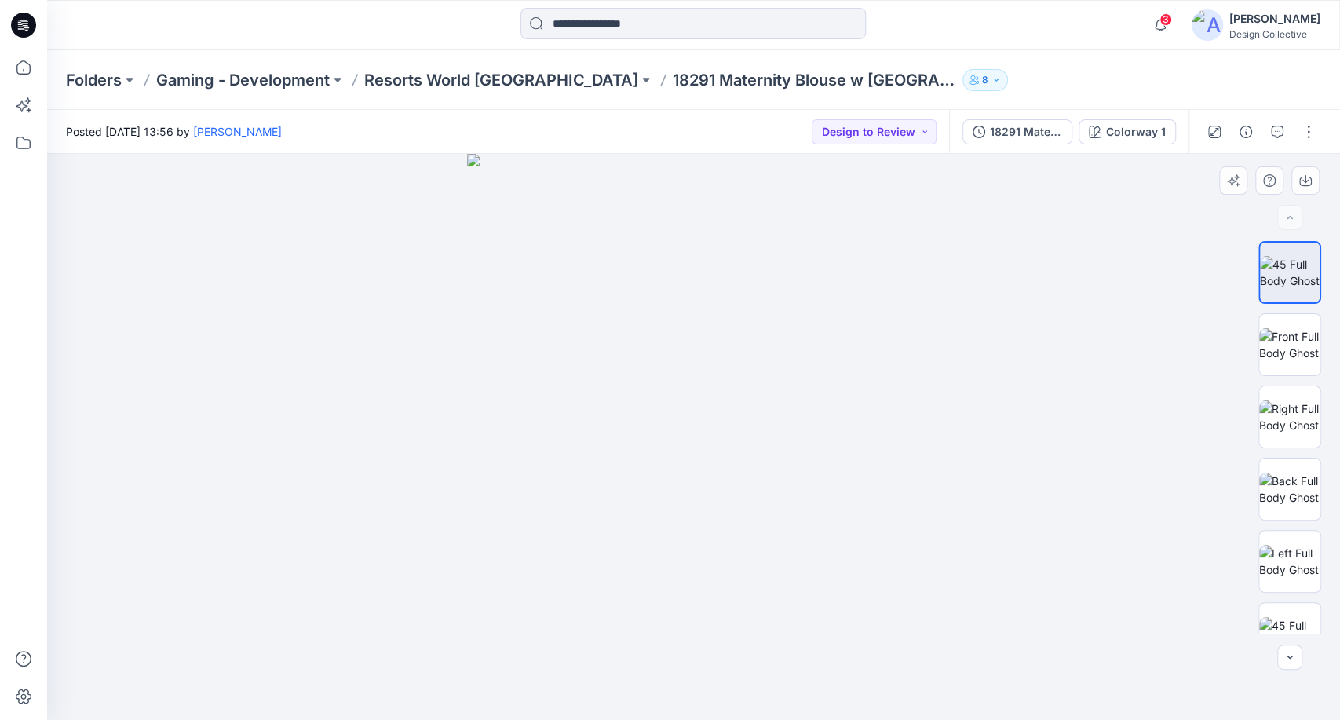
click at [992, 59] on div "Folders Gaming - Development Resorts World [GEOGRAPHIC_DATA] 18291 Maternity Bl…" at bounding box center [693, 80] width 1293 height 60
